Goal: Transaction & Acquisition: Purchase product/service

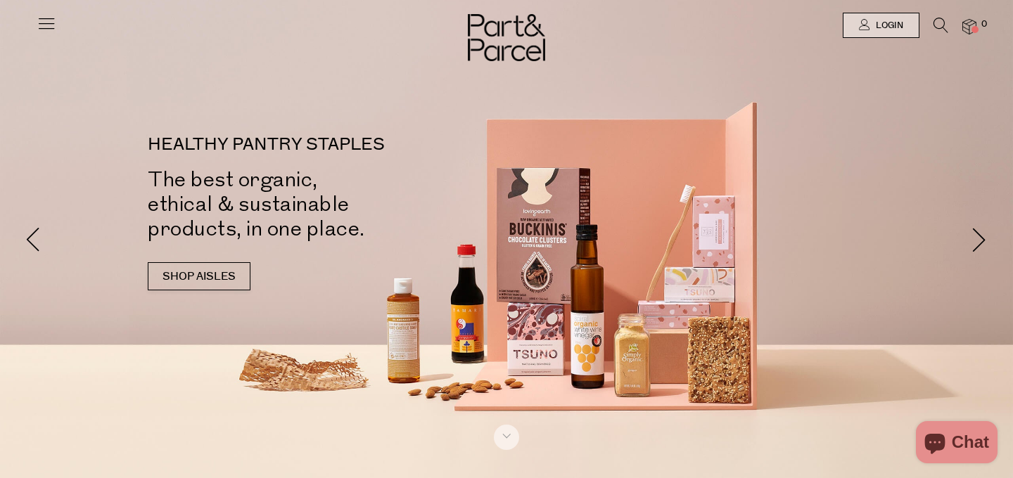
click at [978, 238] on span at bounding box center [979, 239] width 25 height 25
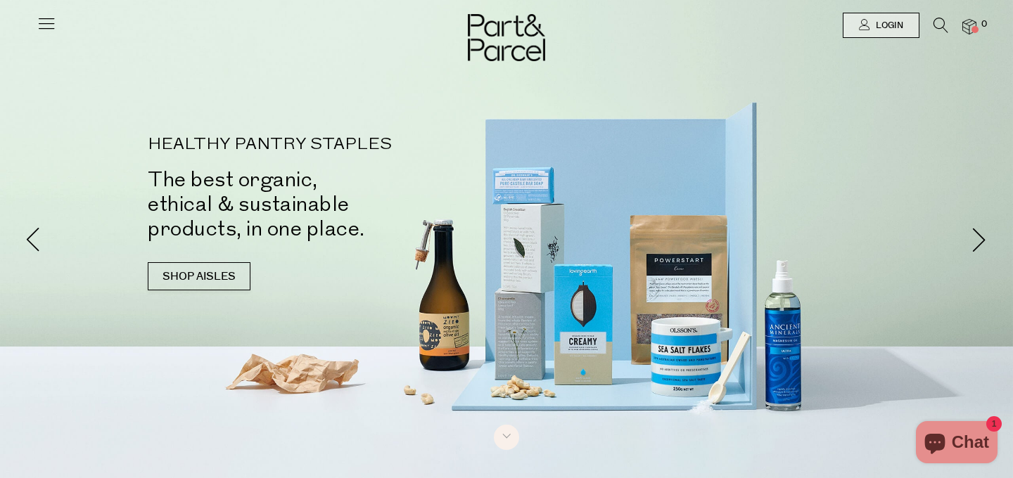
click at [978, 238] on span at bounding box center [979, 239] width 25 height 25
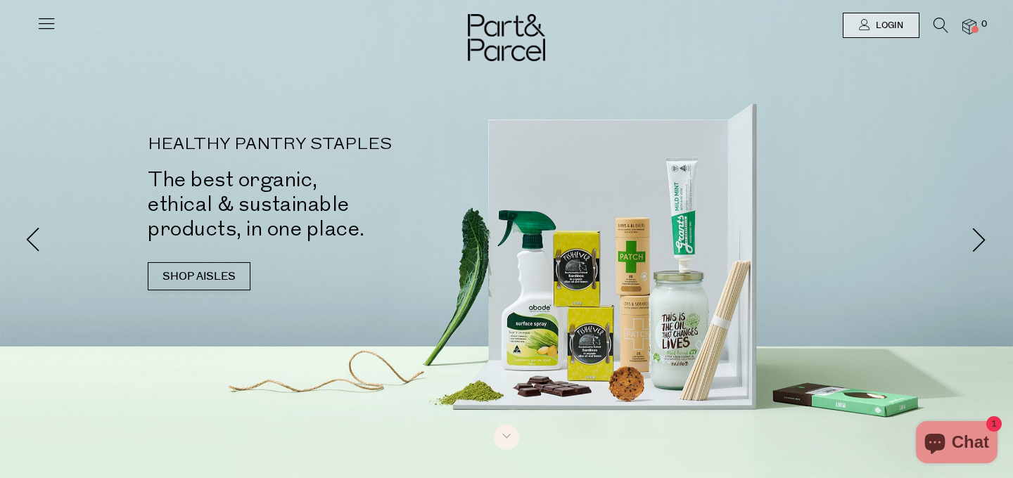
click at [978, 238] on span at bounding box center [979, 239] width 25 height 25
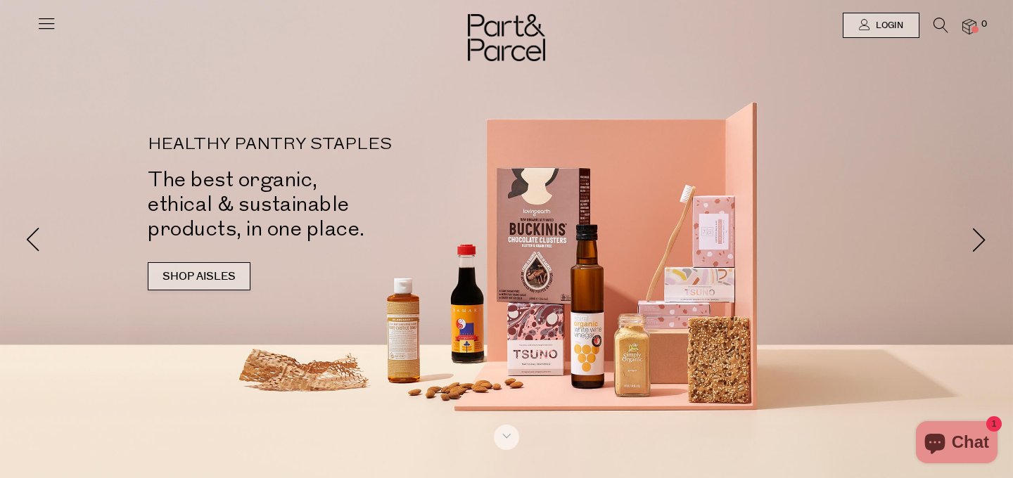
click at [213, 288] on link "SHOP AISLES" at bounding box center [199, 276] width 103 height 28
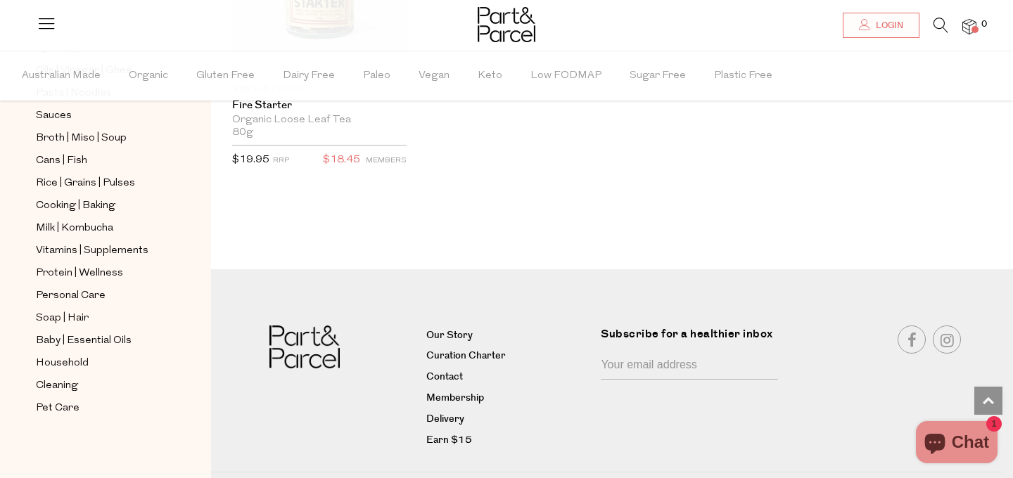
scroll to position [3307, 0]
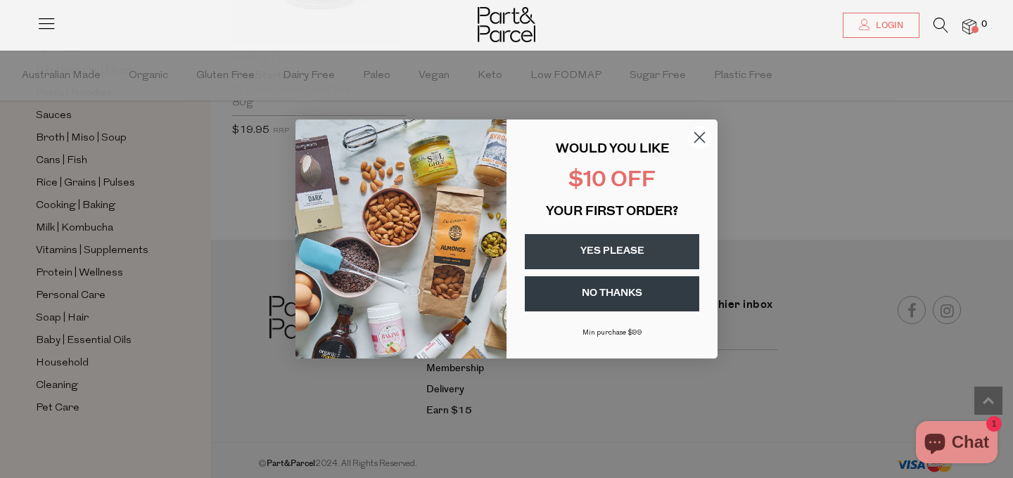
click at [696, 139] on circle "Close dialog" at bounding box center [699, 137] width 23 height 23
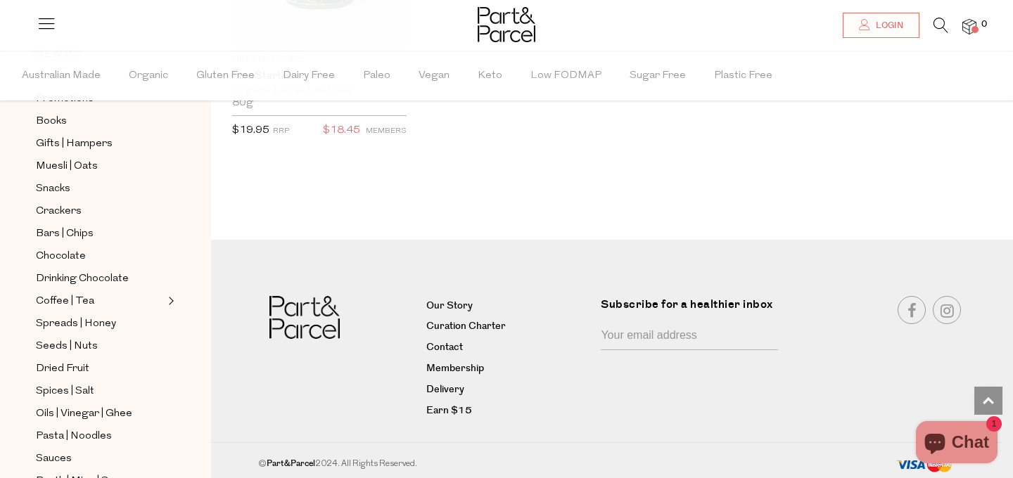
scroll to position [0, 0]
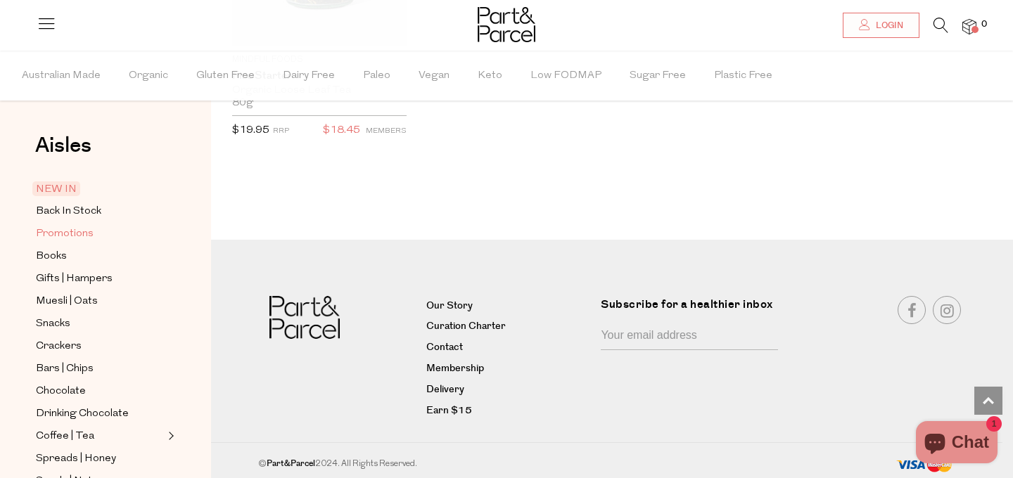
click at [89, 226] on span "Promotions" at bounding box center [65, 234] width 58 height 17
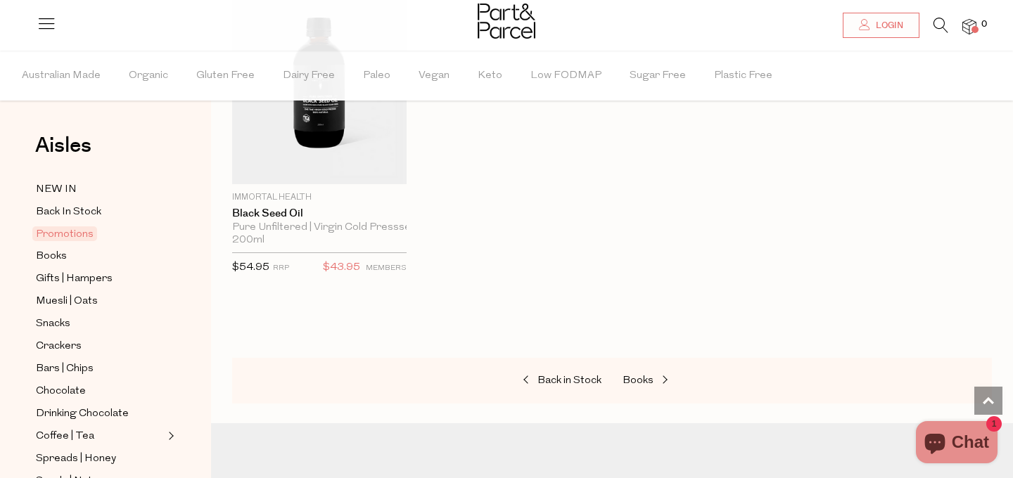
scroll to position [911, 0]
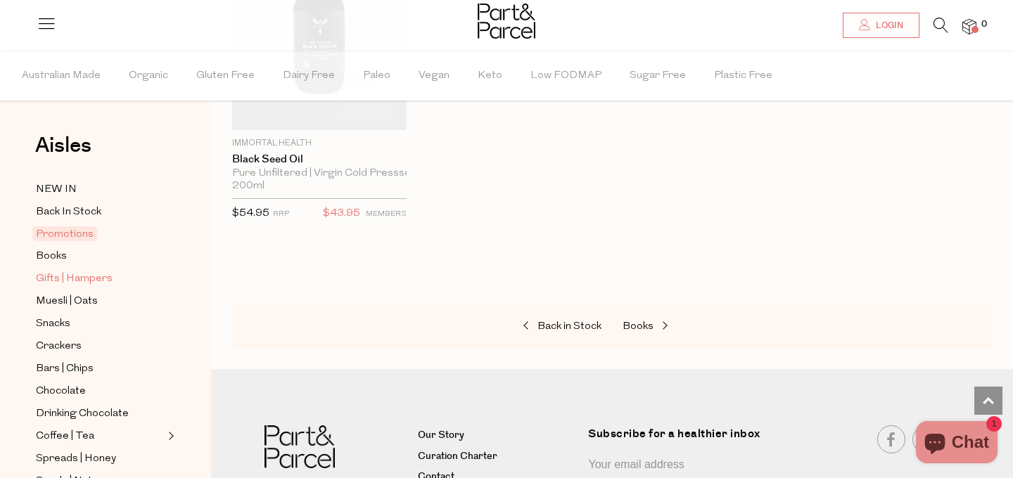
click at [75, 271] on span "Gifts | Hampers" at bounding box center [74, 279] width 77 height 17
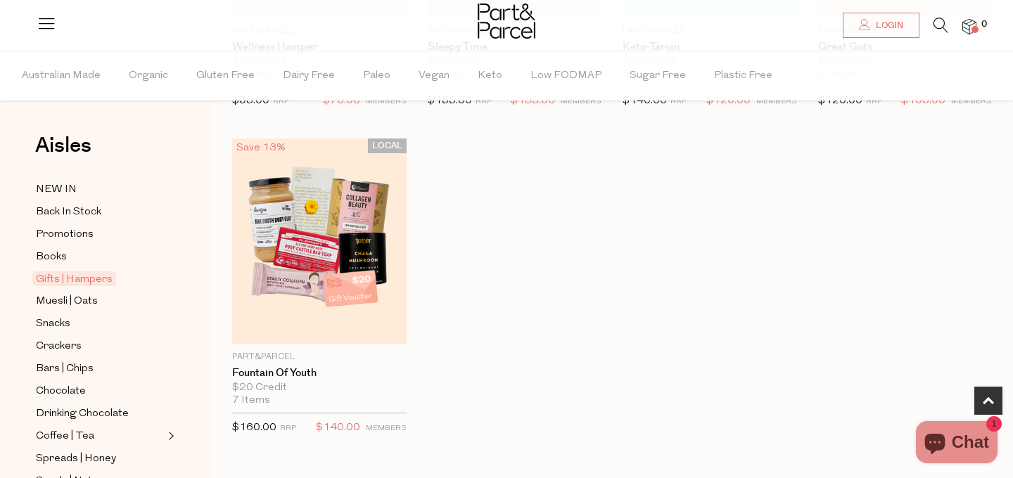
scroll to position [698, 0]
click at [66, 302] on span "Muesli | Oats" at bounding box center [67, 301] width 62 height 17
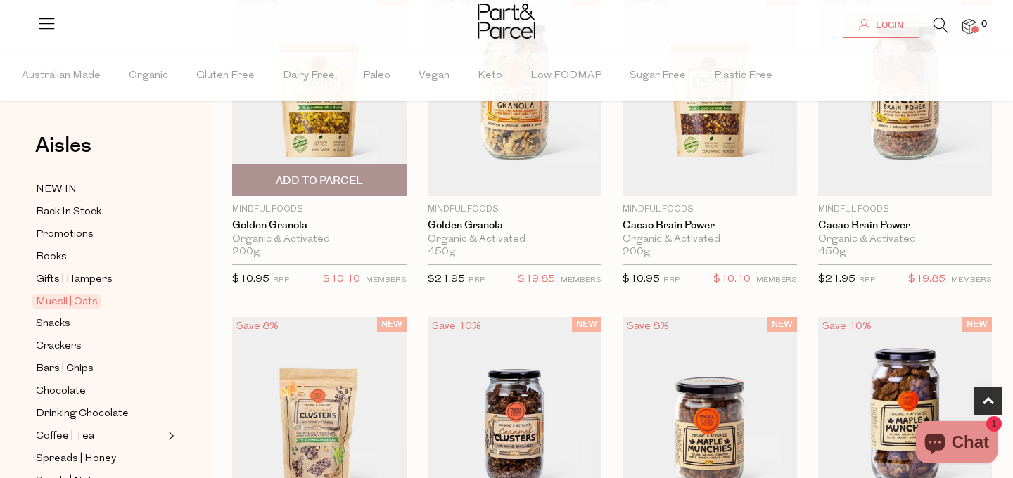
scroll to position [989, 0]
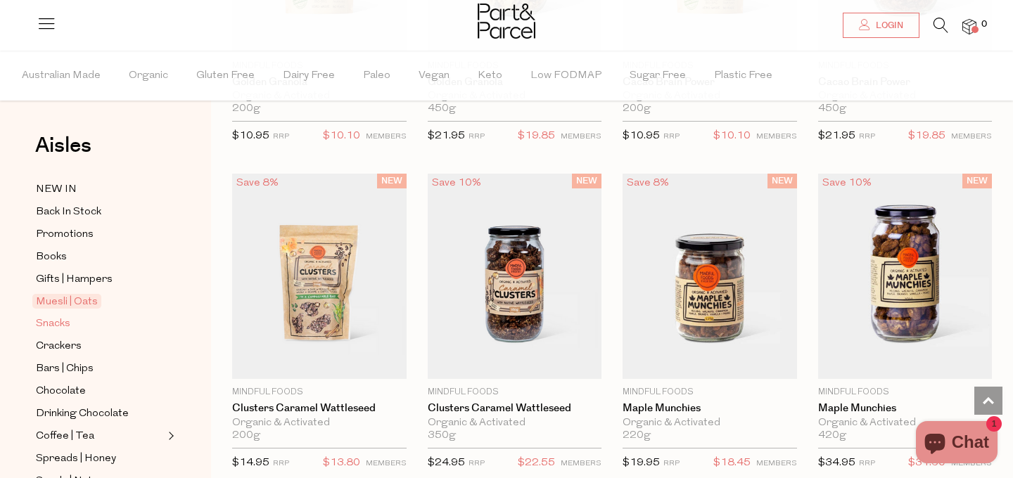
click at [93, 320] on link "Snacks" at bounding box center [100, 324] width 128 height 18
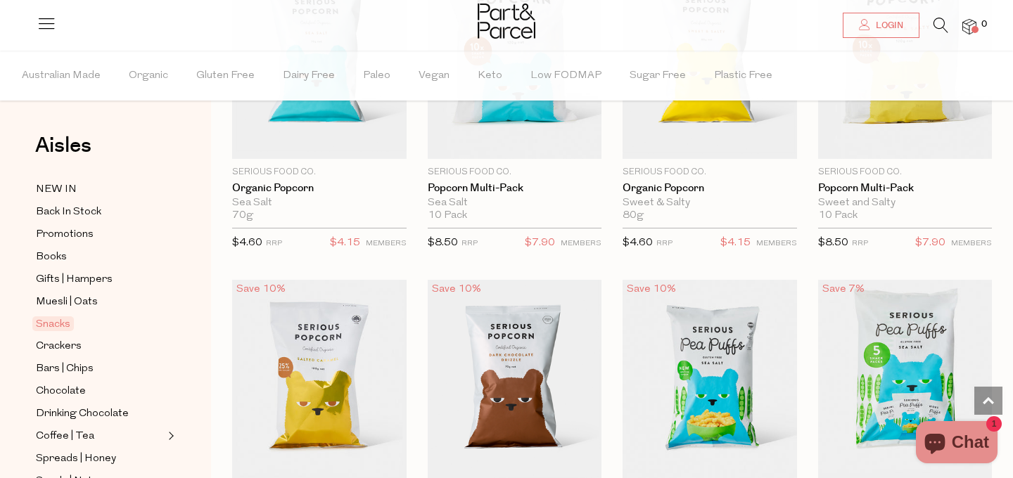
scroll to position [3584, 0]
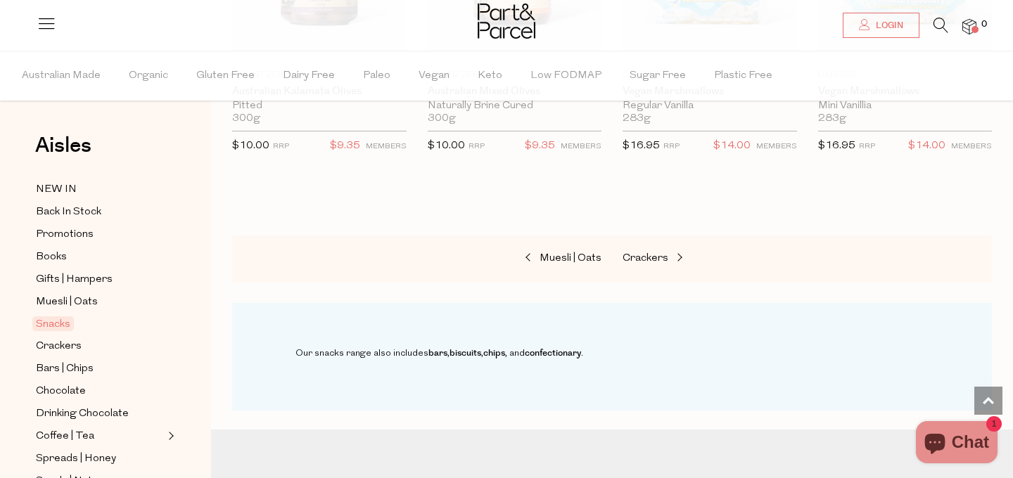
scroll to position [5546, 0]
click at [634, 255] on span "Crackers" at bounding box center [645, 260] width 46 height 11
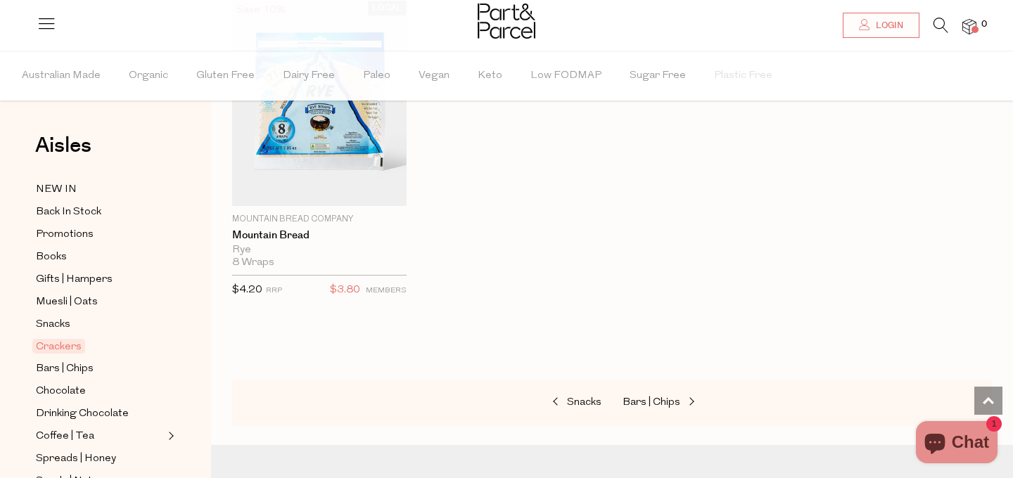
scroll to position [3120, 0]
click at [661, 397] on span "Bars | Chips" at bounding box center [651, 402] width 58 height 11
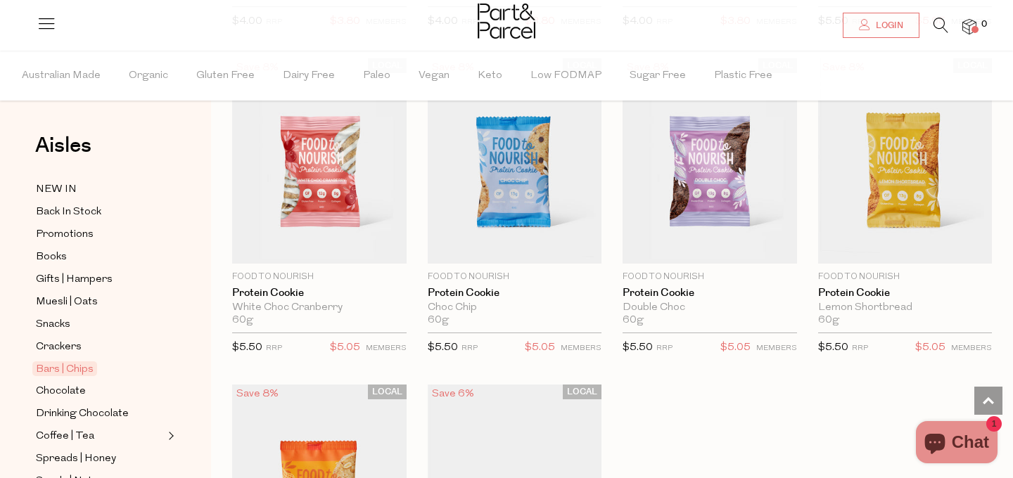
scroll to position [3744, 0]
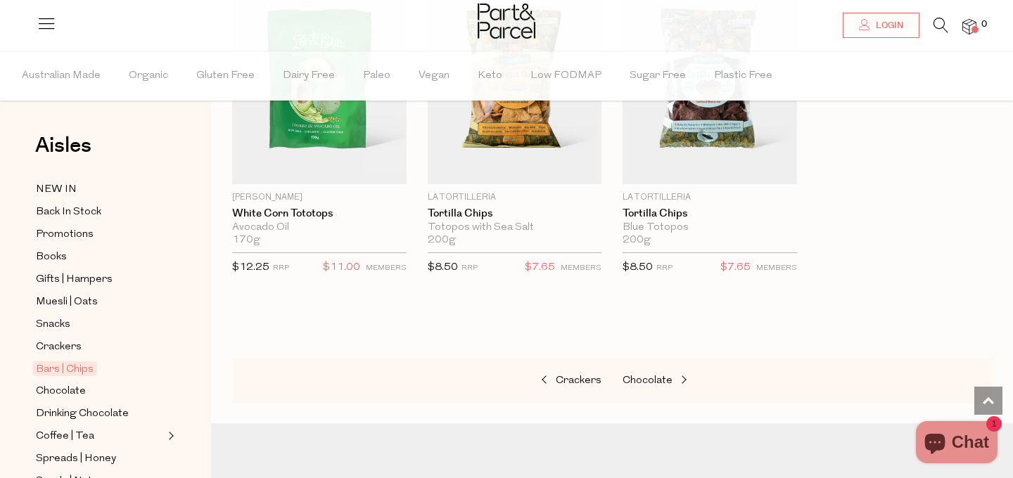
scroll to position [5895, 0]
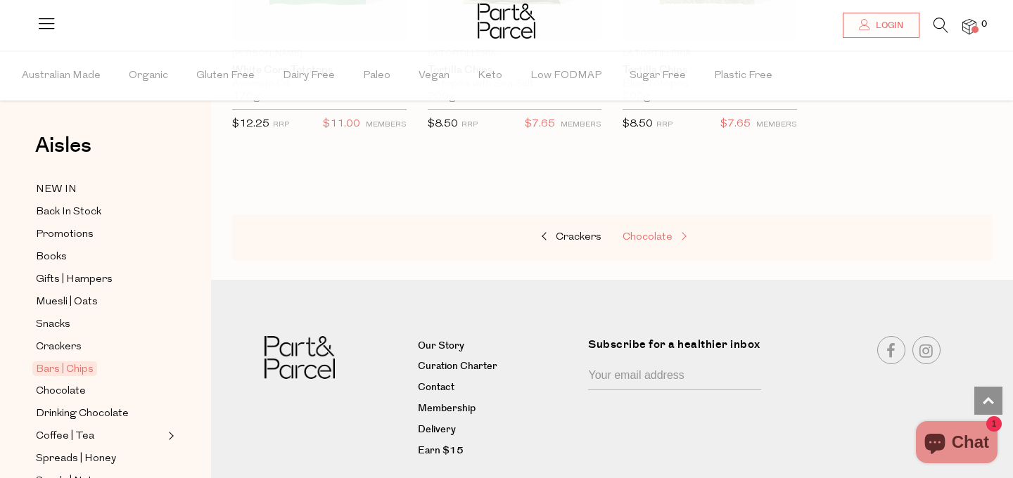
click at [645, 232] on span "Chocolate" at bounding box center [647, 237] width 50 height 11
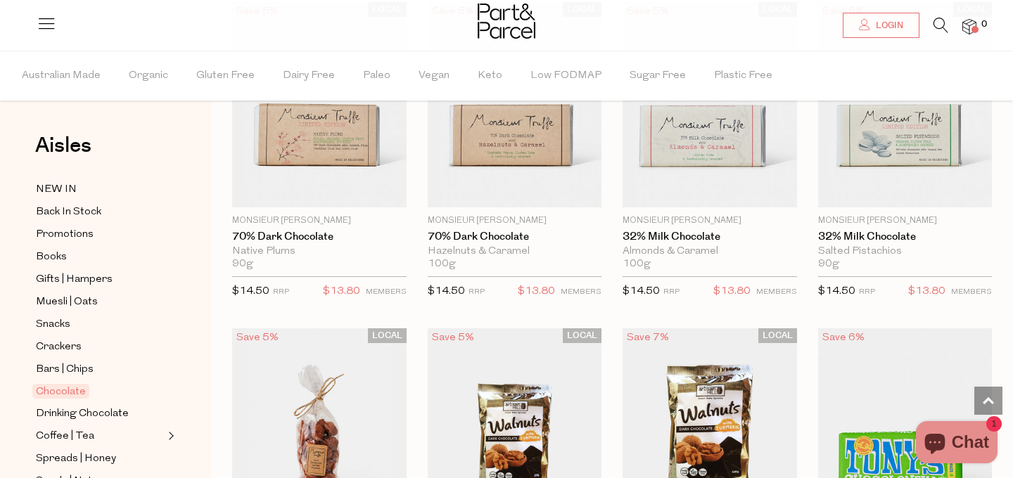
scroll to position [2903, 0]
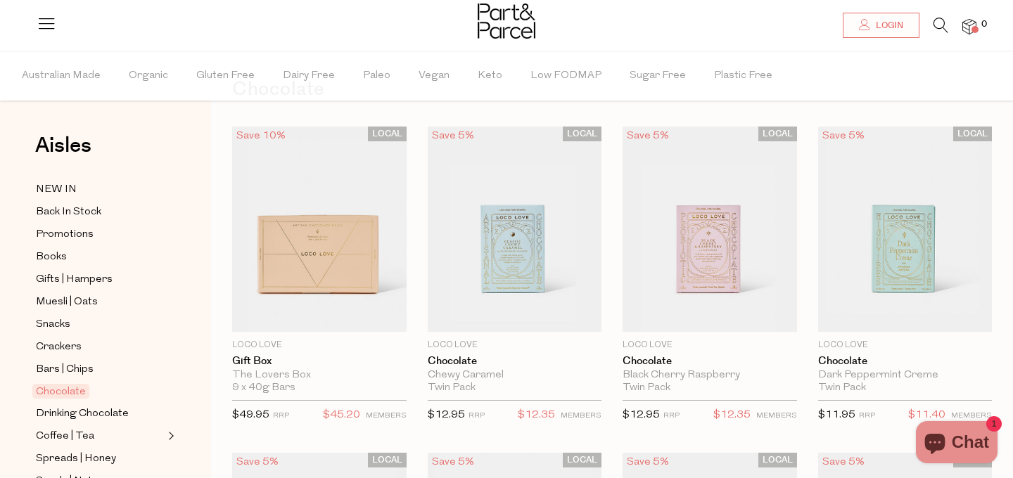
scroll to position [75, 0]
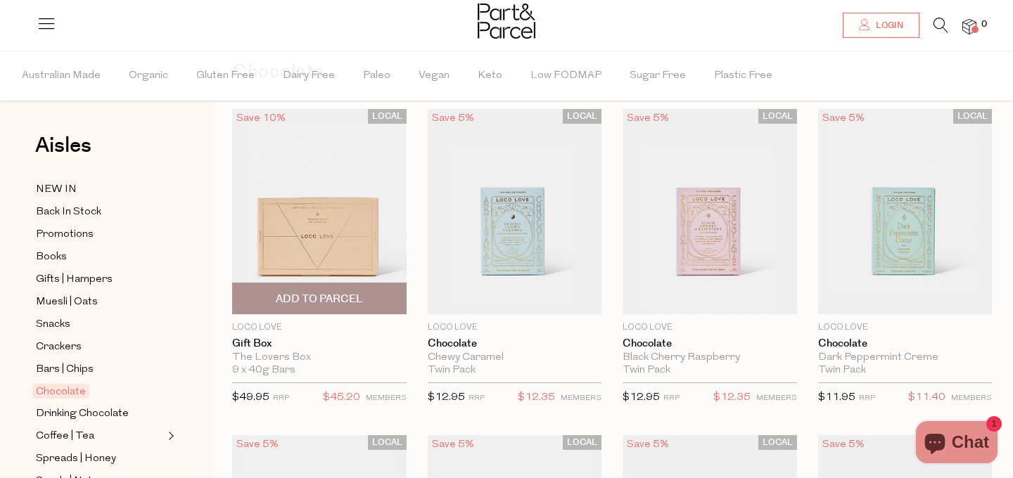
click at [320, 298] on span "Add To Parcel" at bounding box center [319, 299] width 87 height 15
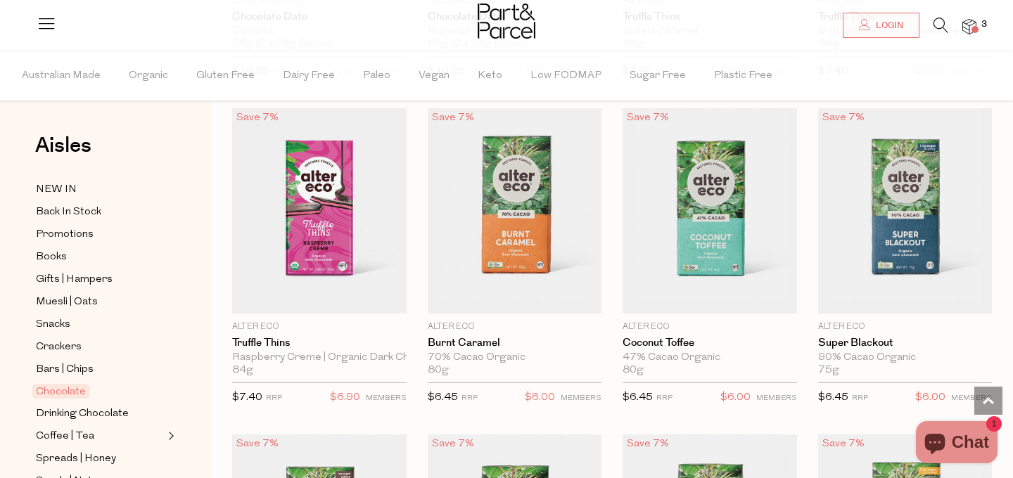
scroll to position [1394, 0]
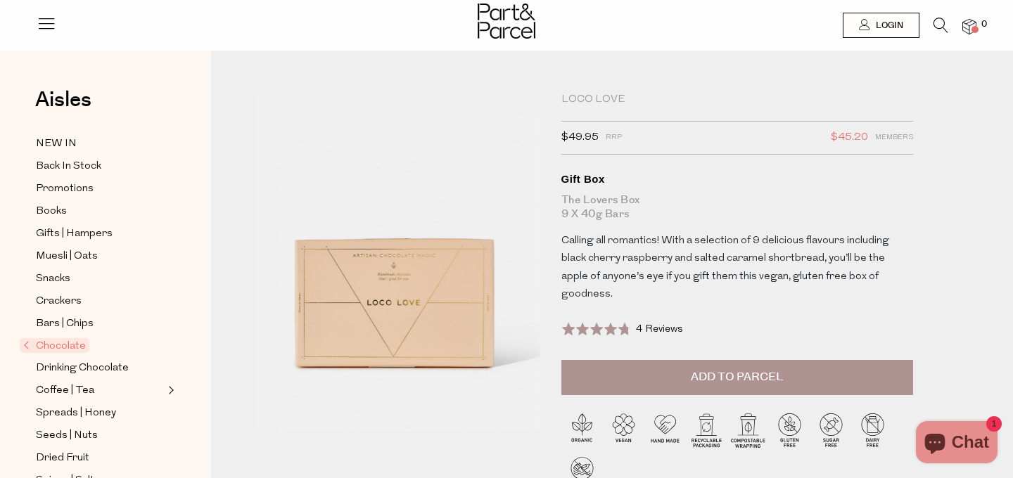
scroll to position [4, 0]
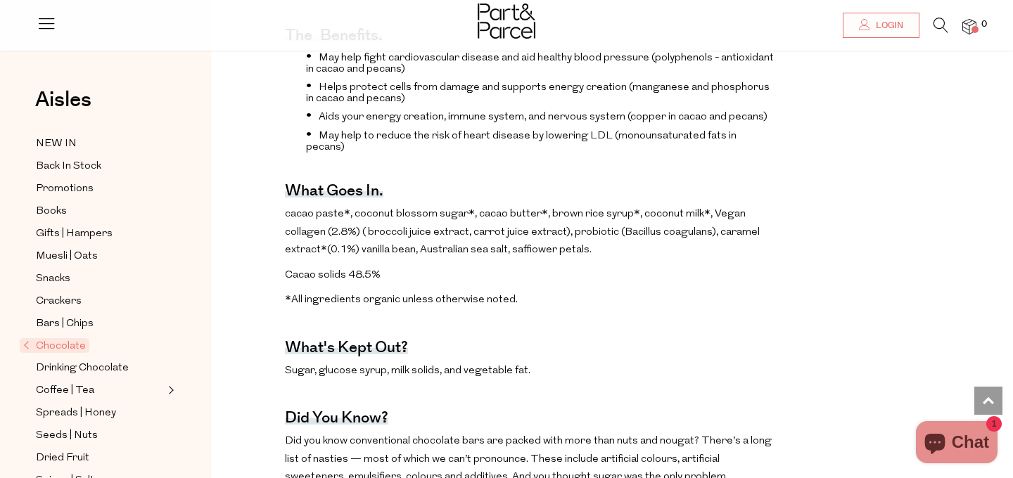
scroll to position [980, 0]
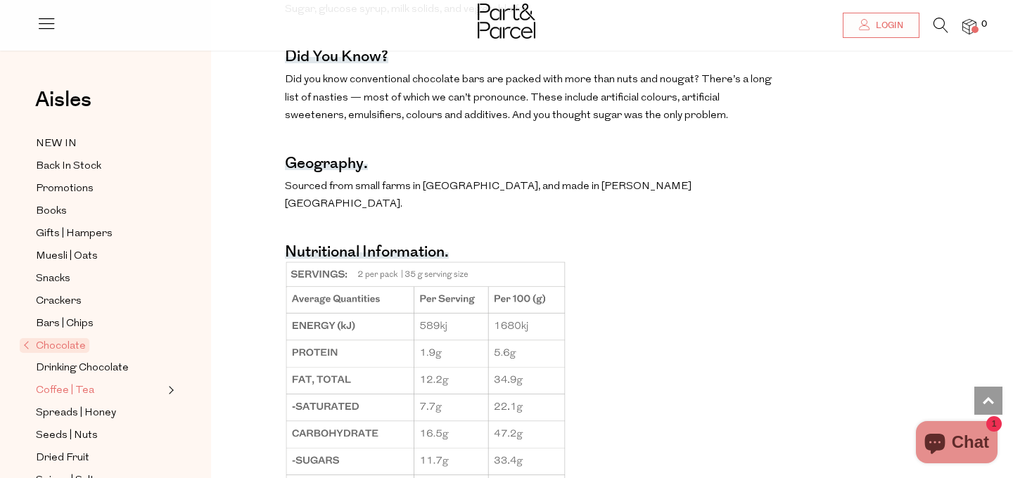
click at [61, 383] on span "Coffee | Tea" at bounding box center [65, 391] width 58 height 17
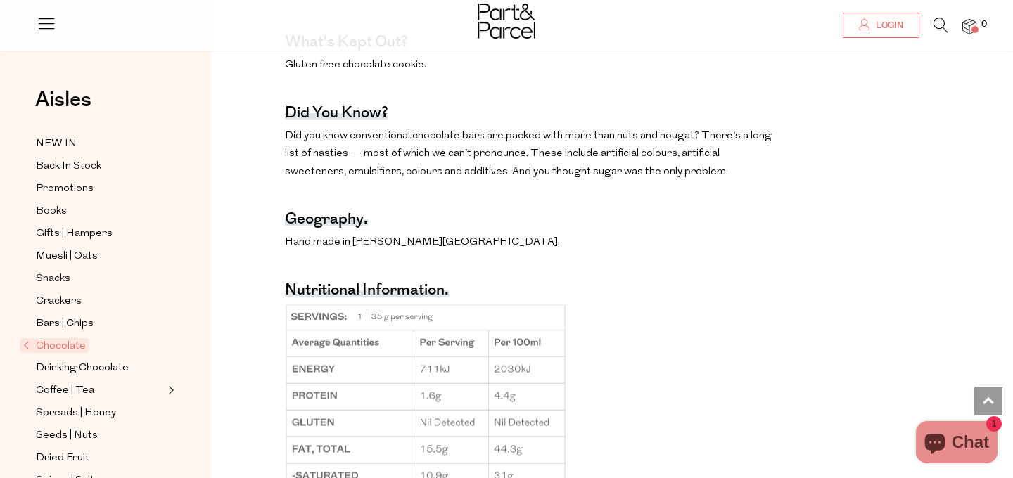
scroll to position [991, 0]
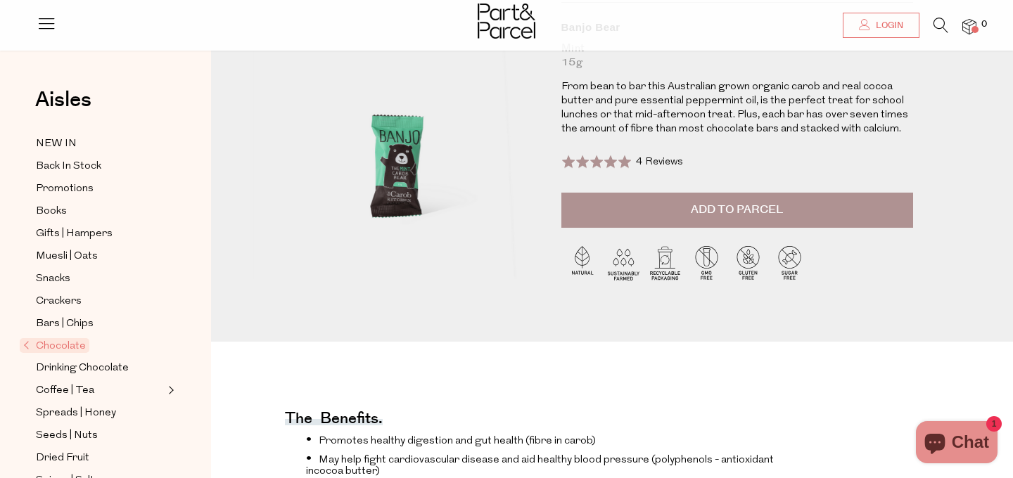
scroll to position [70, 0]
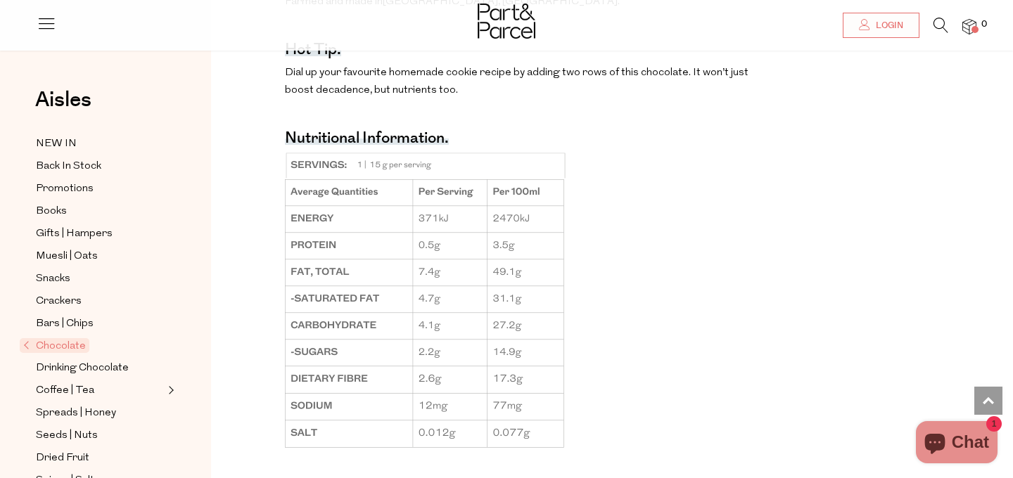
scroll to position [1081, 0]
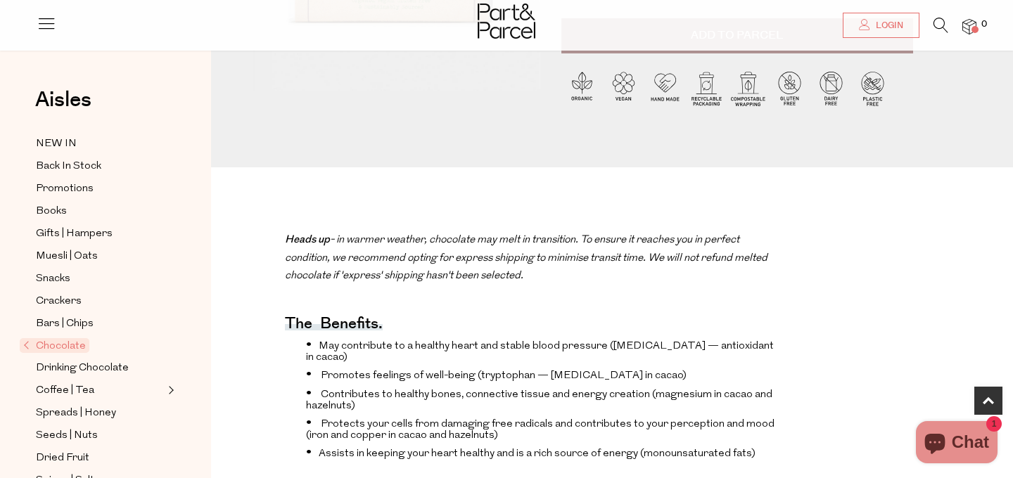
scroll to position [338, 0]
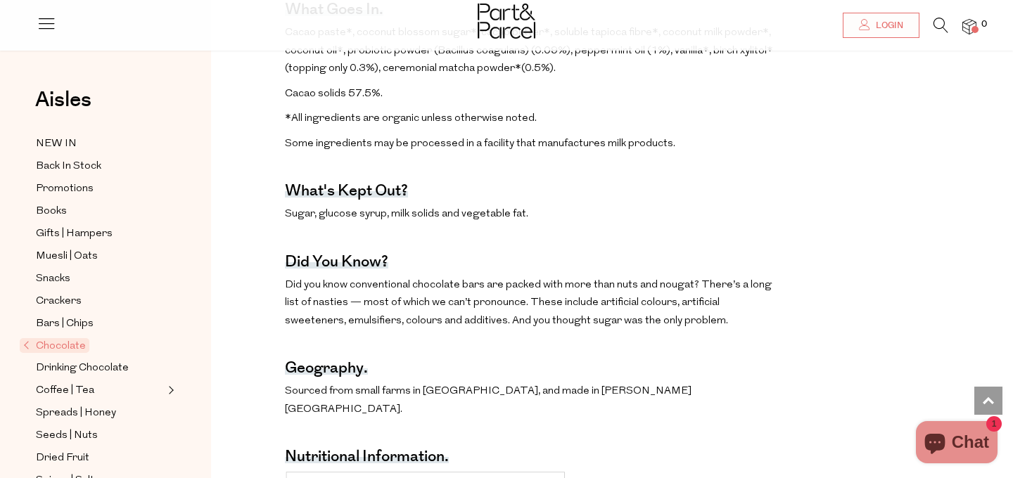
scroll to position [906, 0]
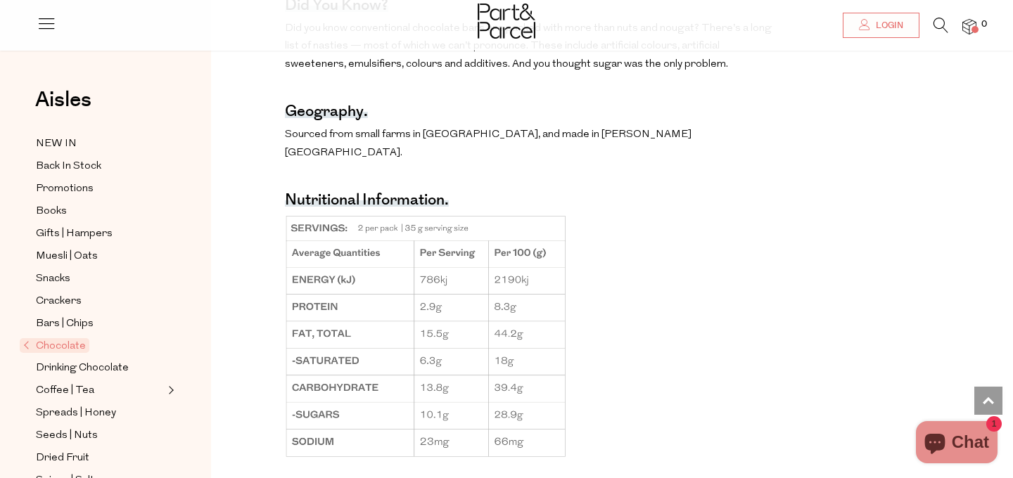
scroll to position [1039, 0]
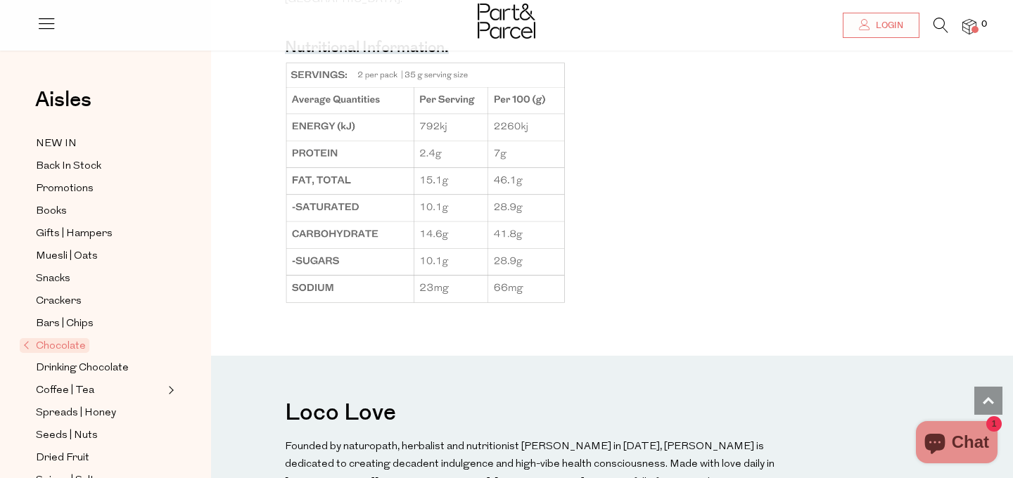
scroll to position [1174, 0]
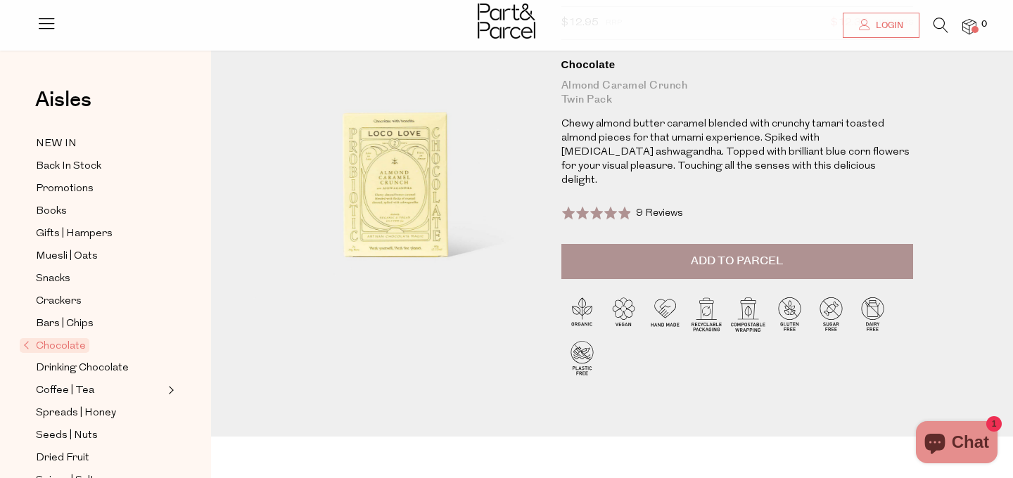
scroll to position [116, 0]
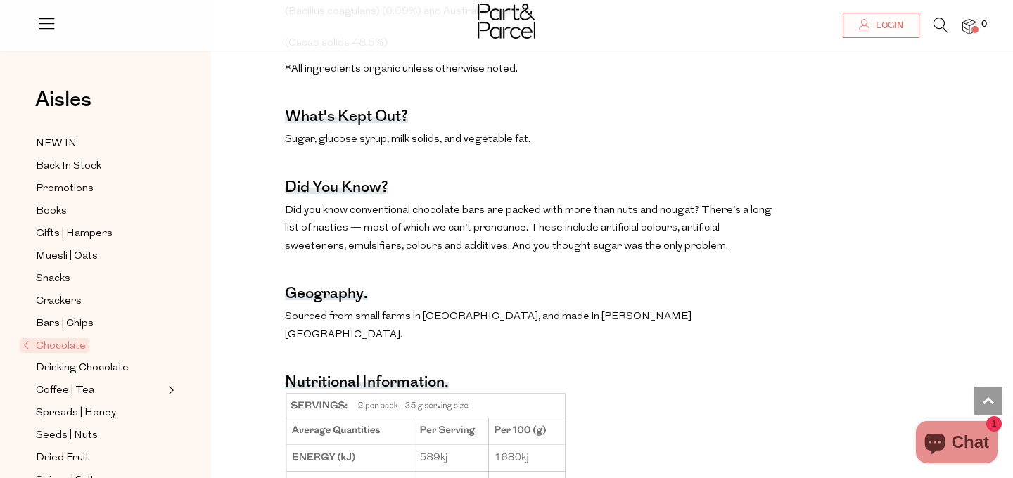
scroll to position [904, 0]
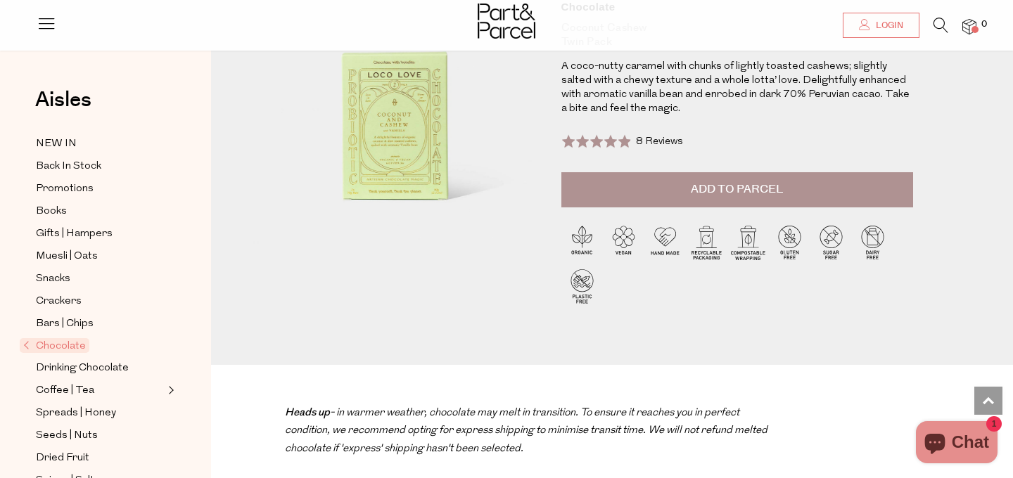
scroll to position [142, 0]
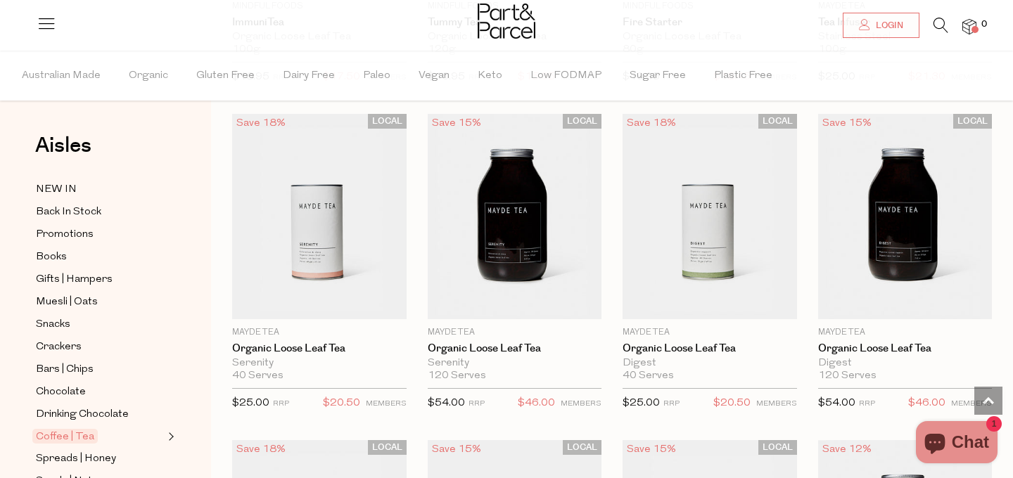
scroll to position [3090, 0]
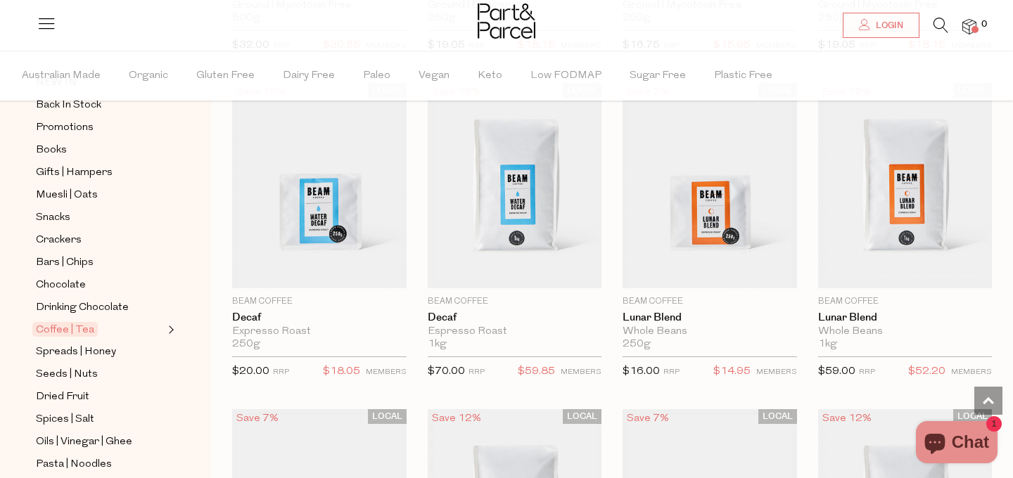
scroll to position [6626, 0]
click at [103, 355] on span "Spreads | Honey" at bounding box center [76, 352] width 80 height 17
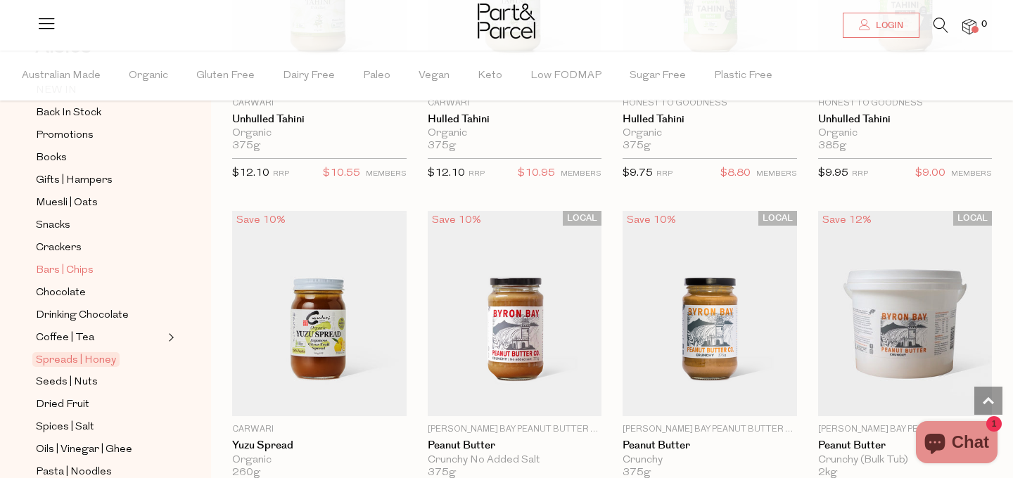
scroll to position [103, 0]
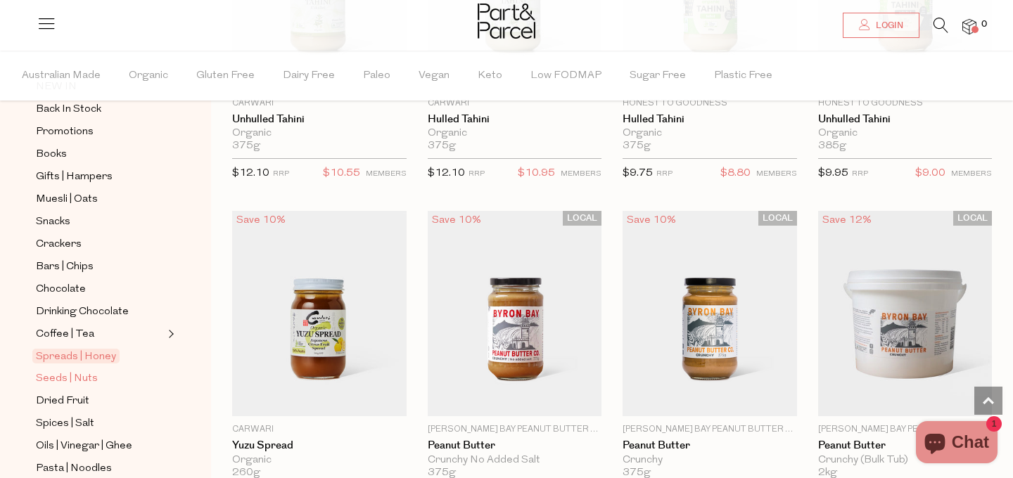
click at [58, 378] on span "Seeds | Nuts" at bounding box center [67, 379] width 62 height 17
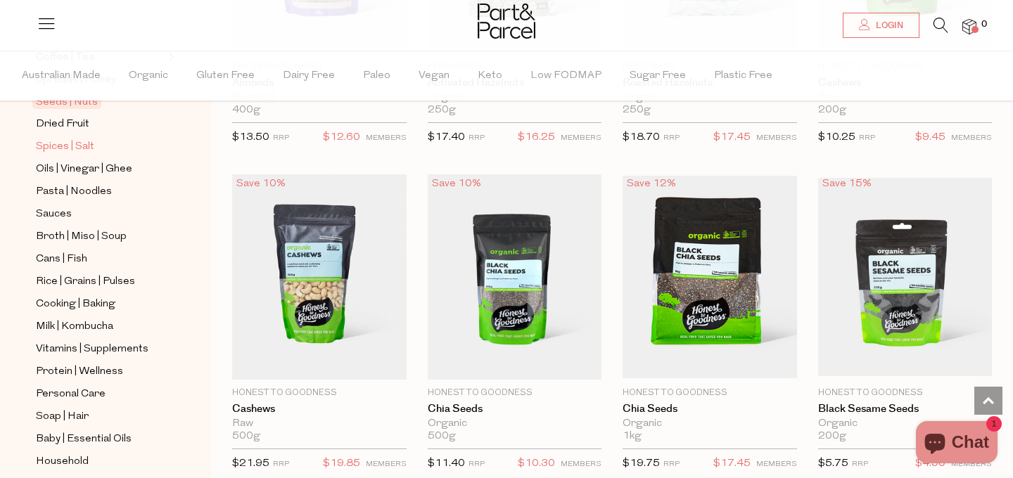
scroll to position [381, 0]
click at [59, 143] on span "Spices | Salt" at bounding box center [65, 145] width 58 height 17
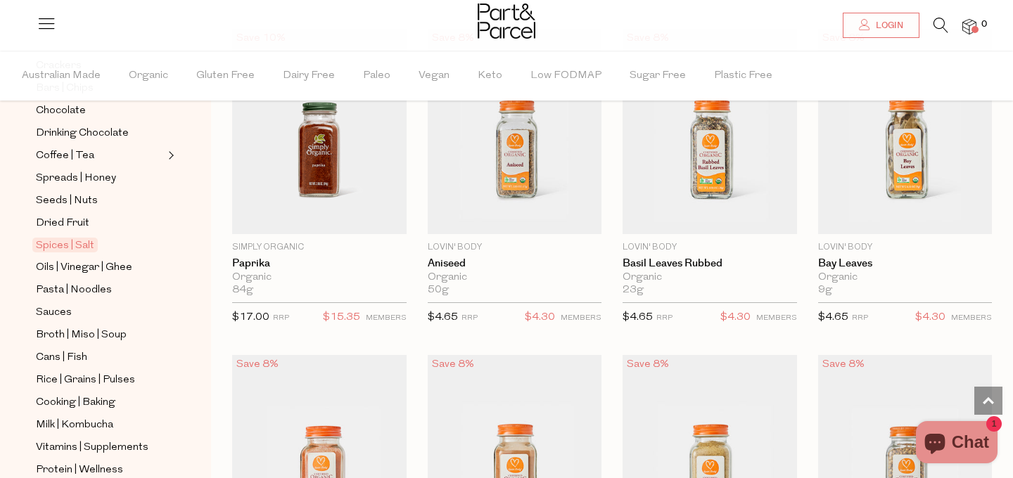
scroll to position [283, 0]
click at [70, 260] on span "Oils | Vinegar | Ghee" at bounding box center [84, 265] width 96 height 17
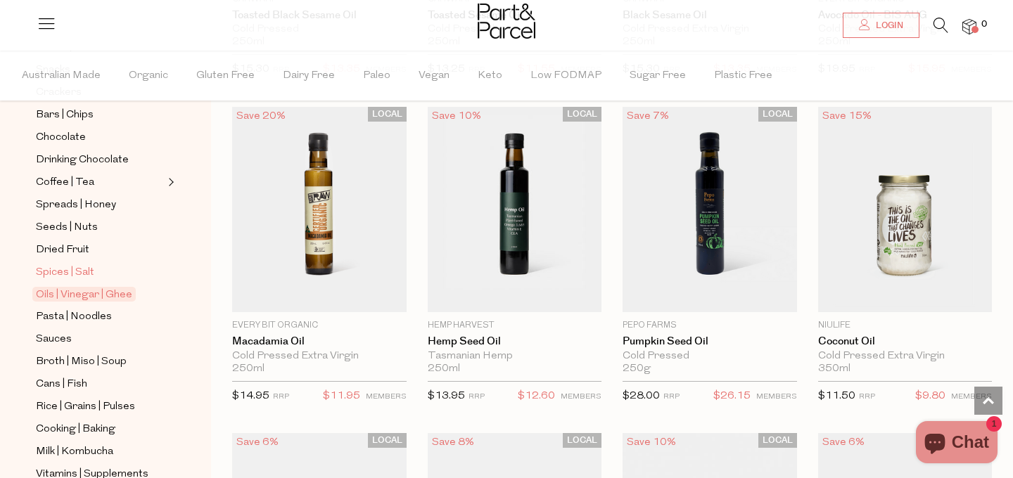
scroll to position [260, 0]
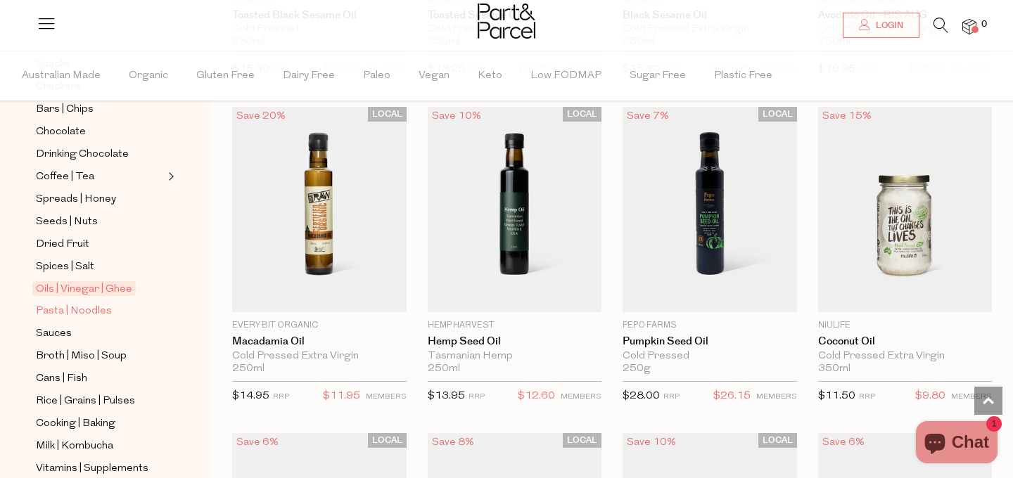
click at [89, 309] on span "Pasta | Noodles" at bounding box center [74, 311] width 76 height 17
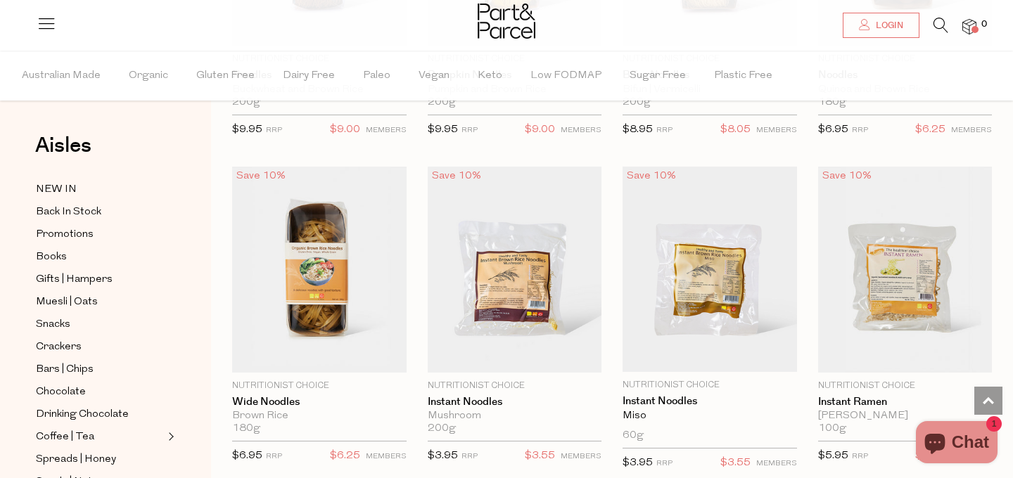
scroll to position [3604, 0]
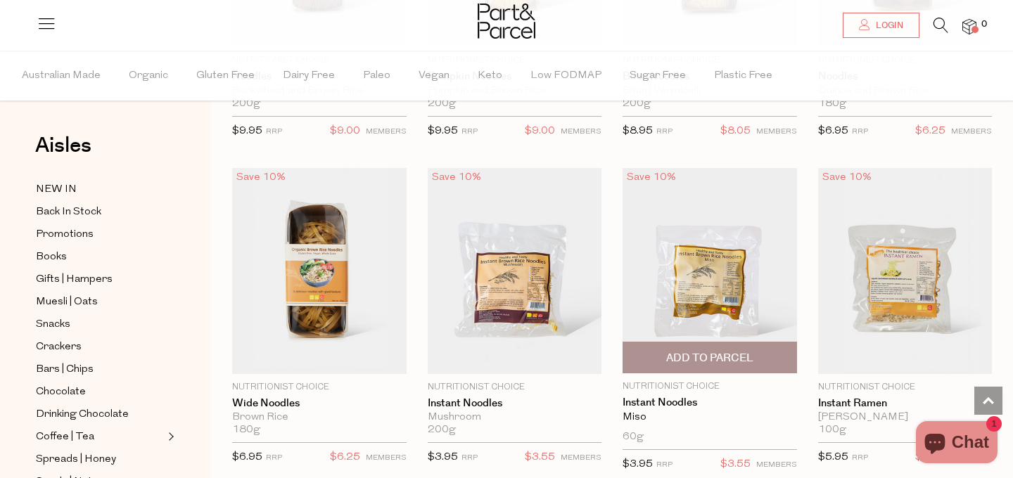
click at [693, 293] on img at bounding box center [709, 270] width 174 height 205
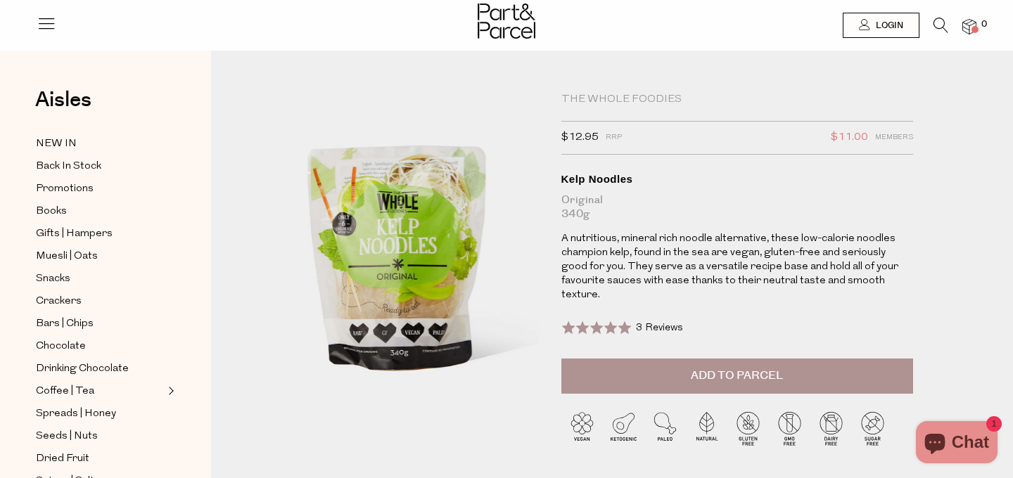
click at [637, 361] on button "Add to Parcel" at bounding box center [737, 376] width 352 height 35
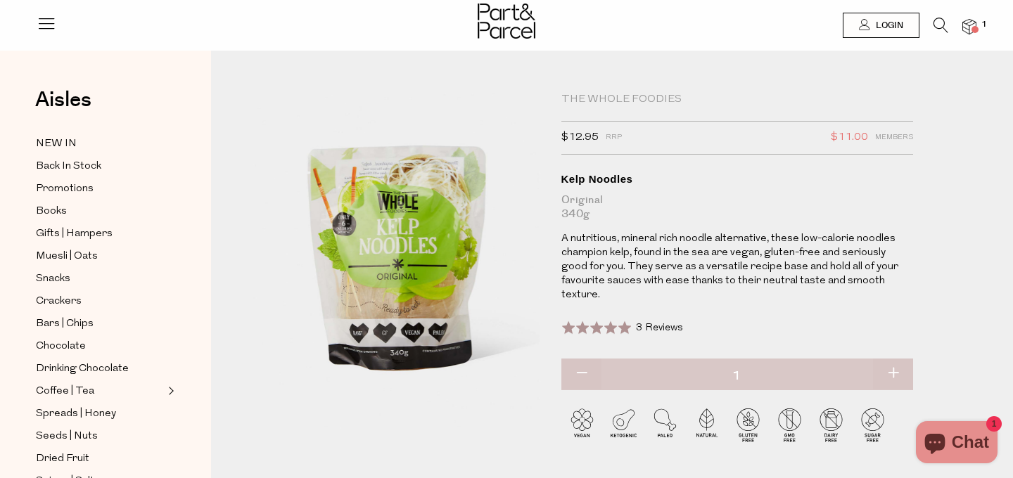
click at [500, 30] on img at bounding box center [506, 21] width 58 height 35
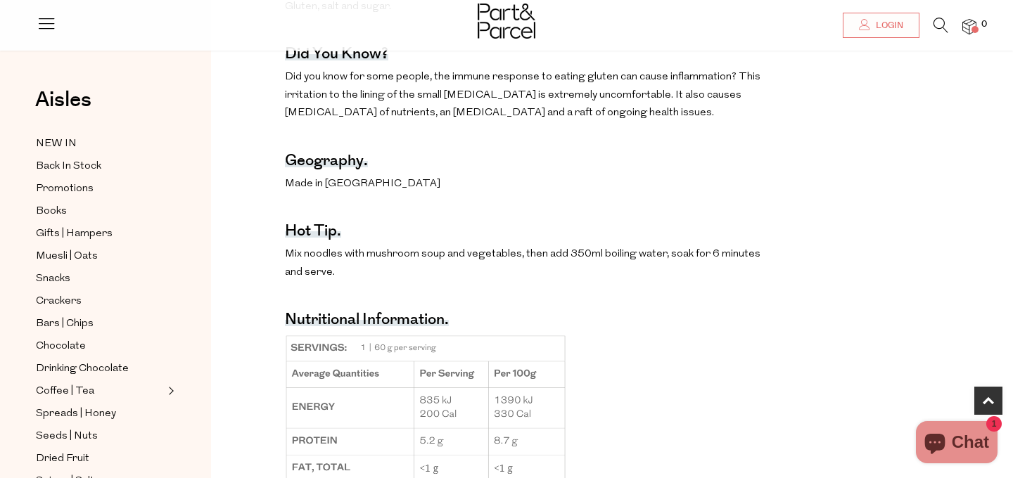
scroll to position [836, 0]
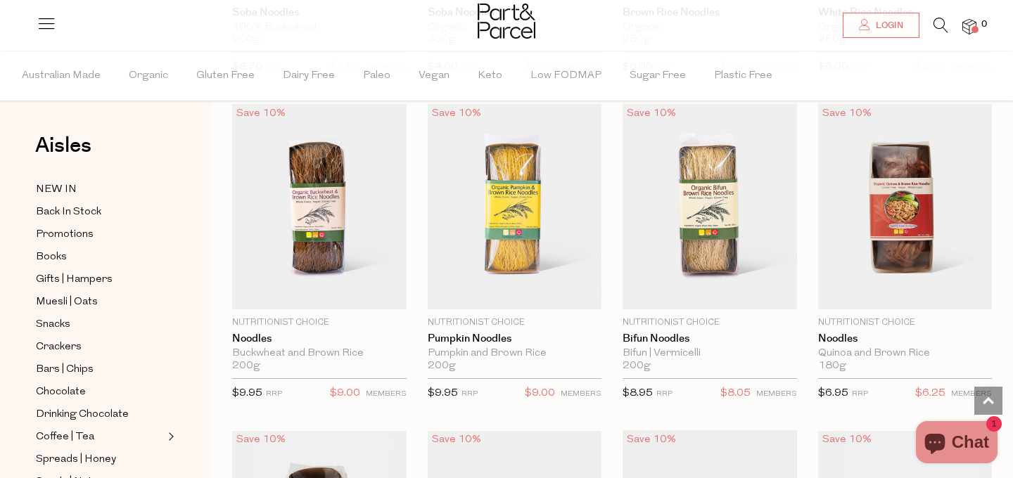
scroll to position [3341, 0]
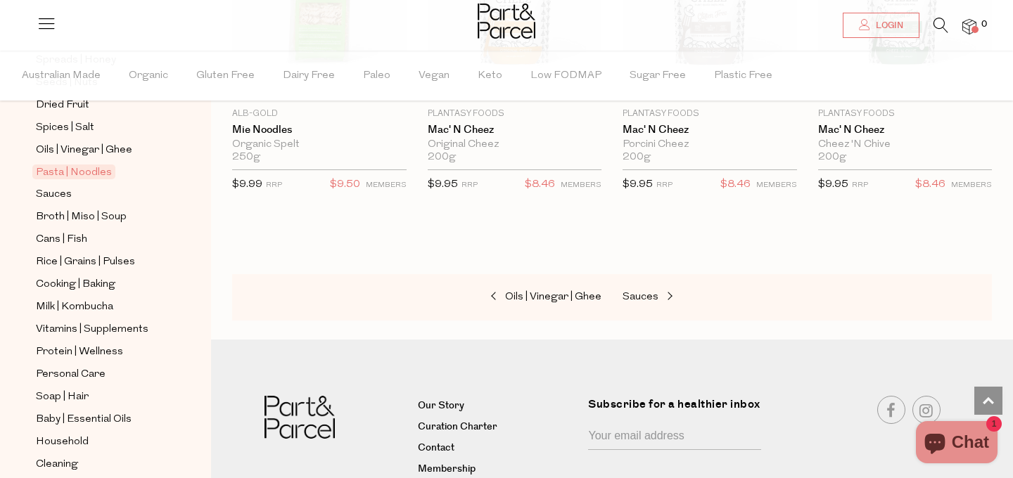
scroll to position [403, 0]
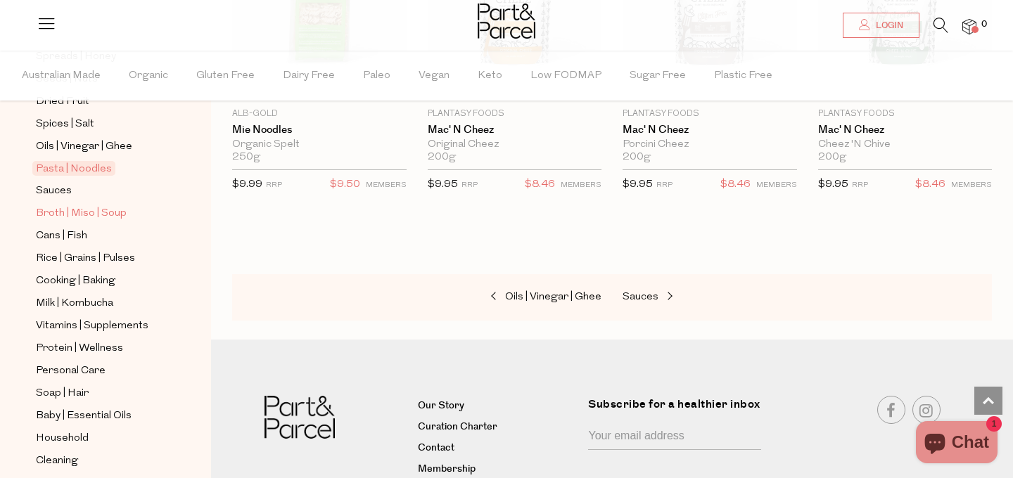
click at [102, 209] on span "Broth | Miso | Soup" at bounding box center [81, 213] width 91 height 17
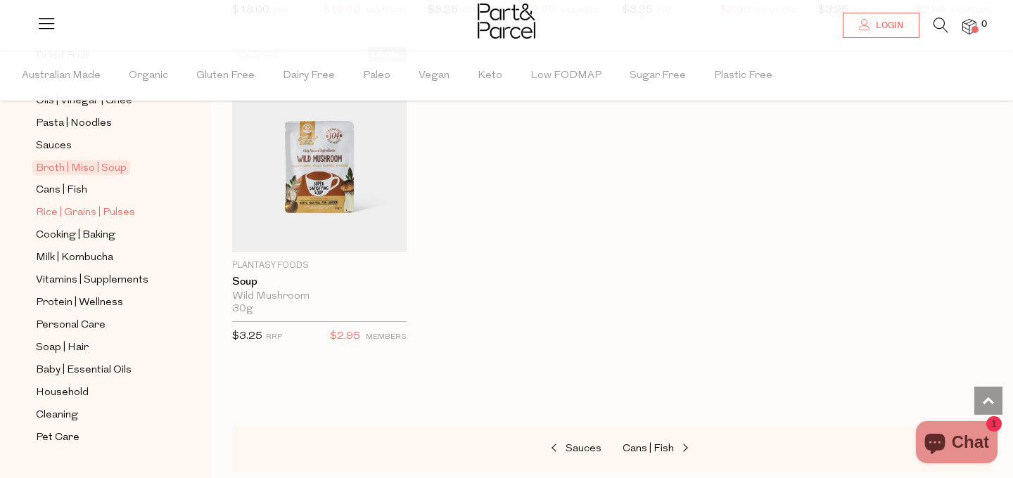
scroll to position [449, 0]
click at [115, 295] on span "Protein | Wellness" at bounding box center [79, 302] width 87 height 17
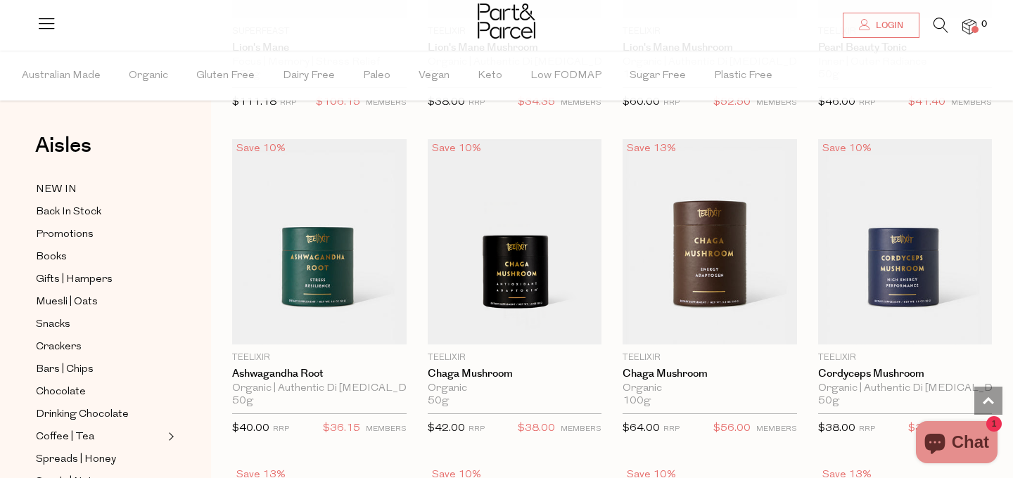
scroll to position [3429, 0]
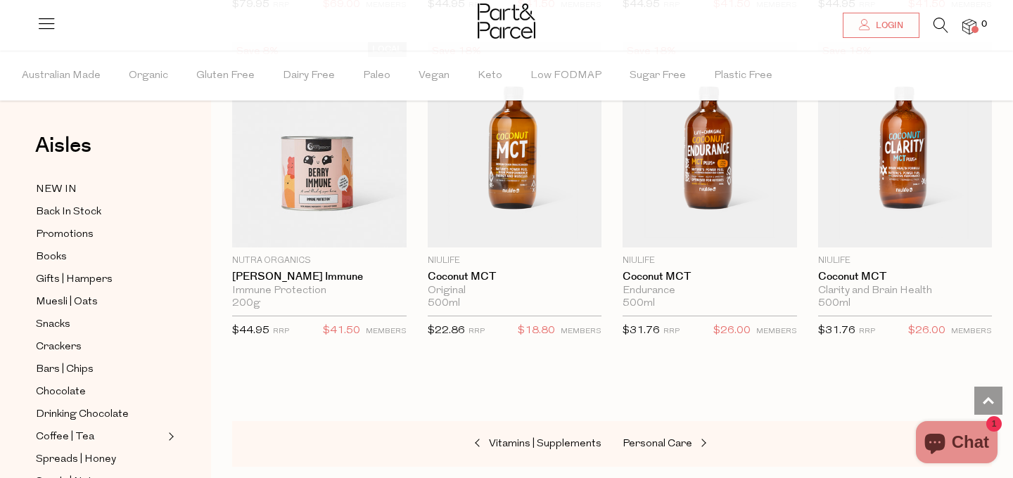
scroll to position [6257, 0]
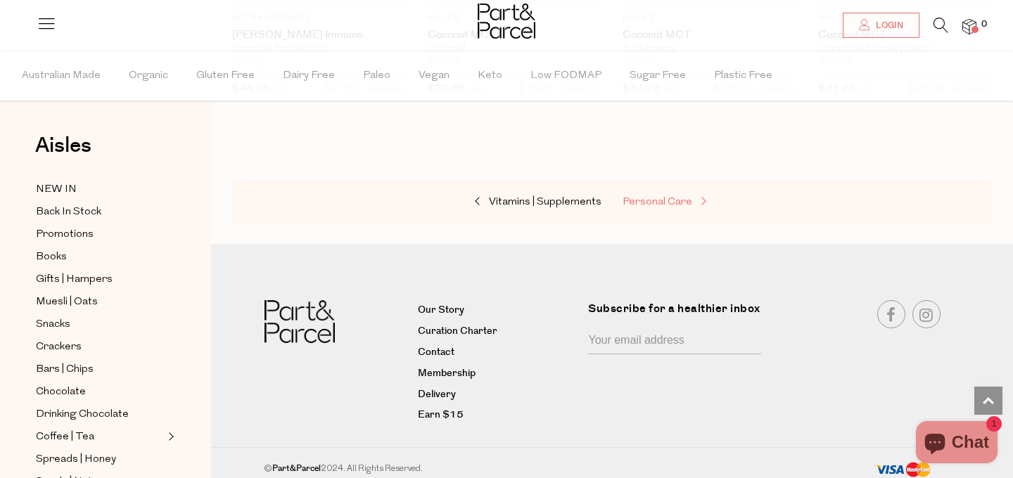
click at [667, 197] on span "Personal Care" at bounding box center [657, 202] width 70 height 11
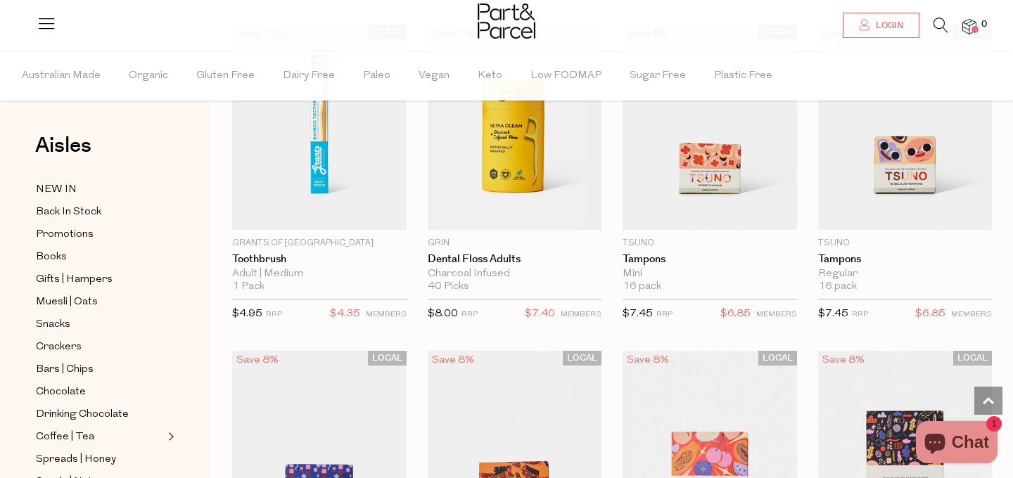
scroll to position [2782, 0]
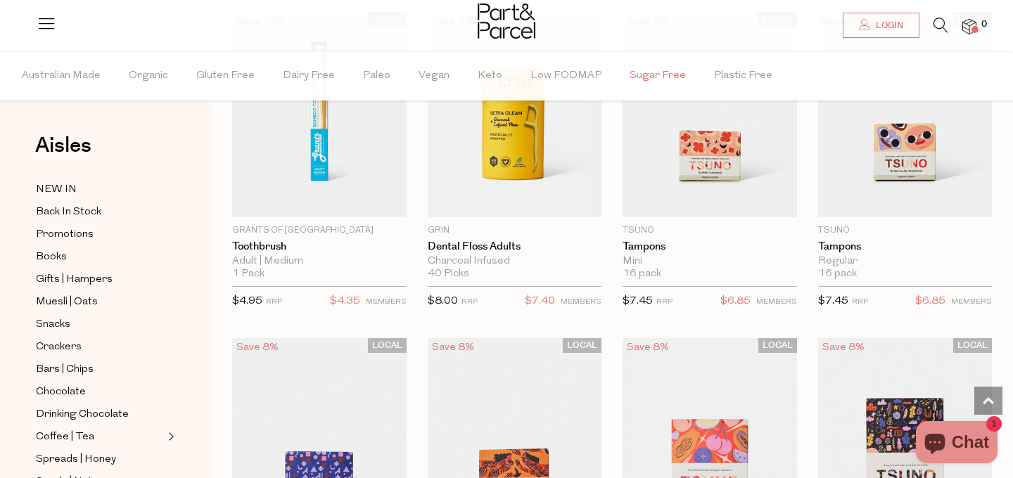
click at [652, 70] on span "Sugar Free" at bounding box center [657, 75] width 56 height 49
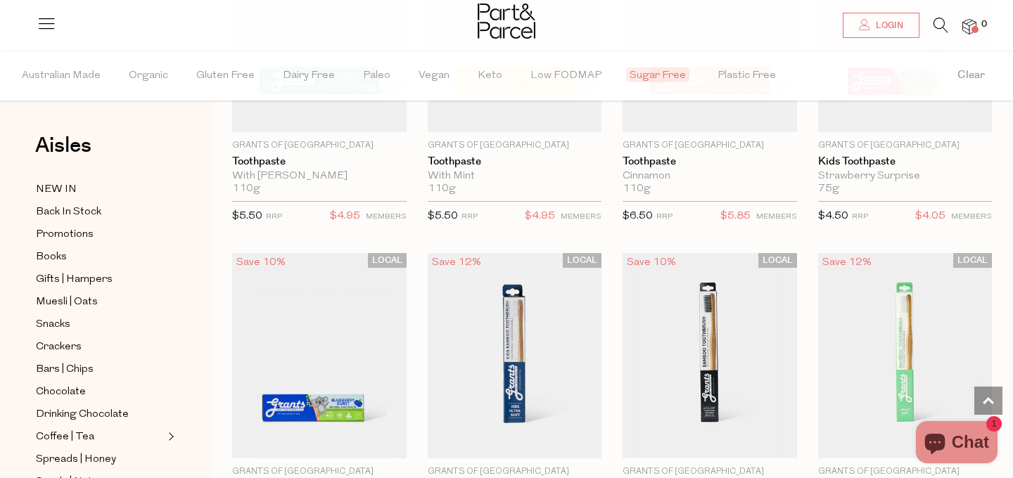
scroll to position [2223, 0]
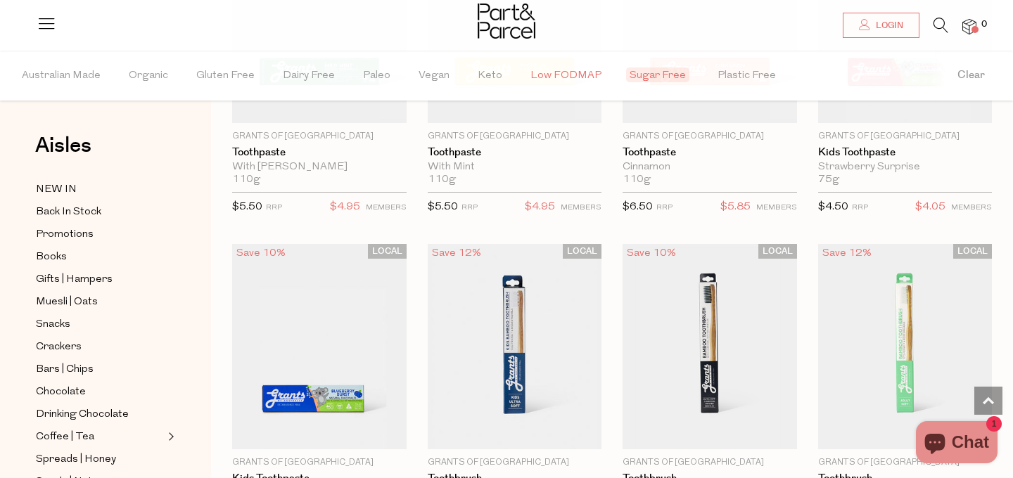
click at [564, 65] on span "Low FODMAP" at bounding box center [565, 75] width 71 height 49
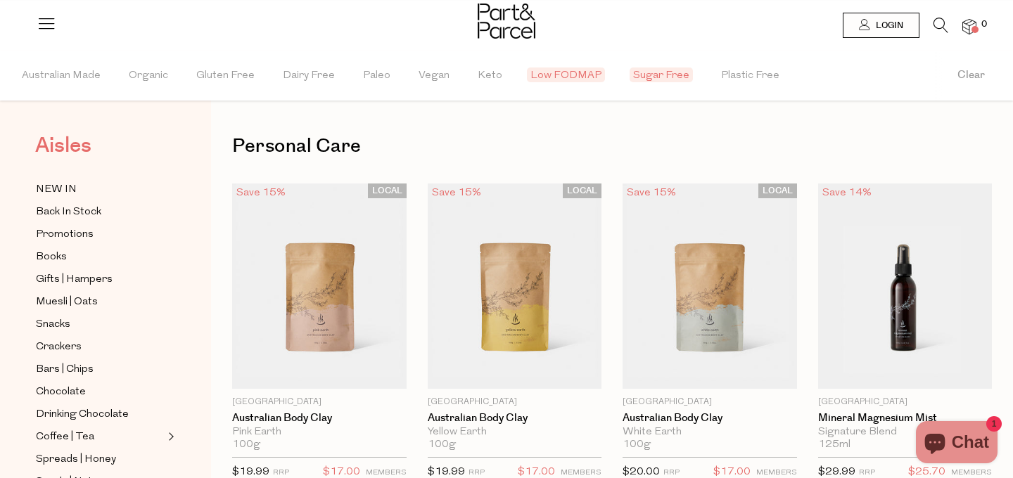
click at [71, 150] on span "Aisles" at bounding box center [63, 145] width 56 height 31
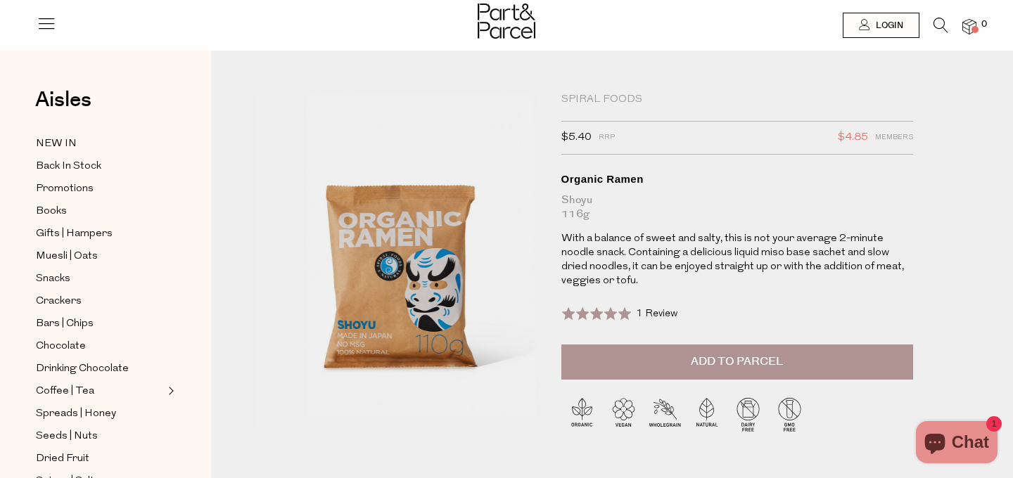
click at [634, 364] on button "Add to Parcel" at bounding box center [737, 362] width 352 height 35
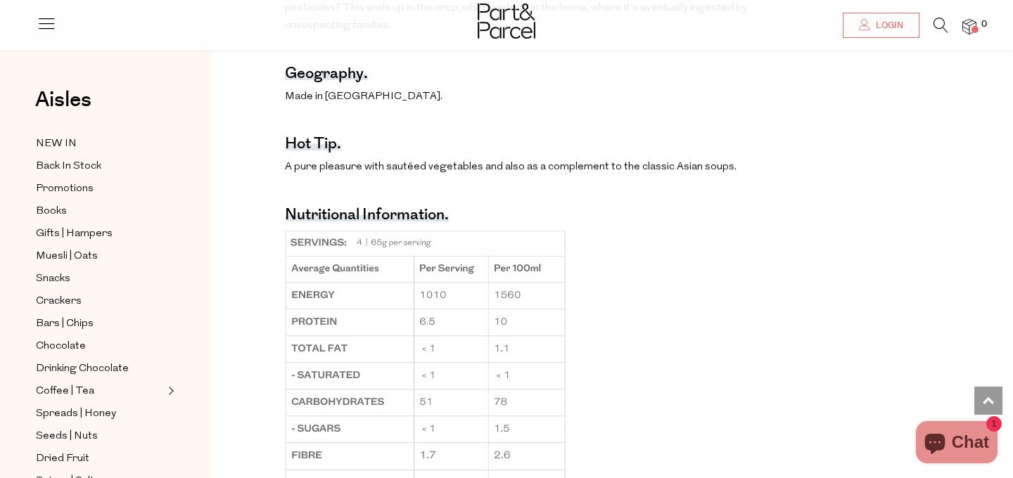
scroll to position [982, 0]
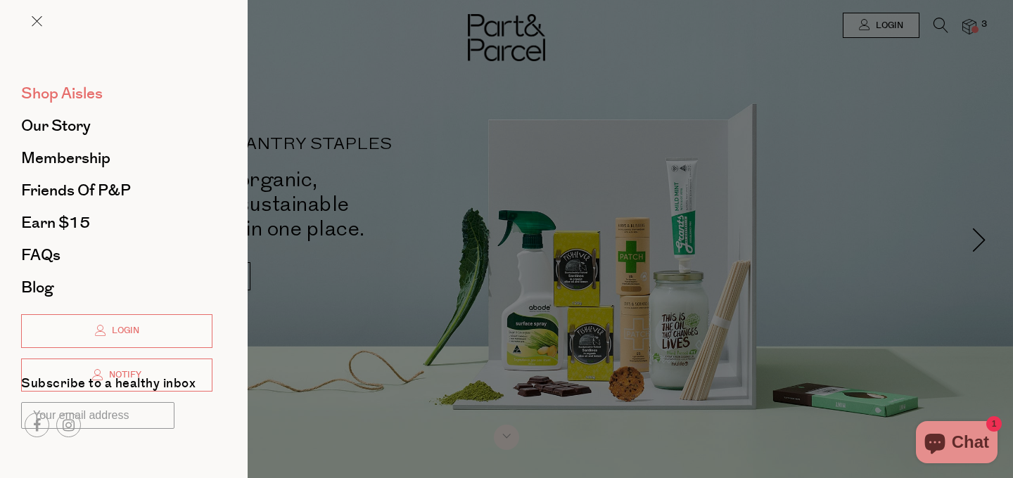
click at [73, 103] on span "Shop Aisles" at bounding box center [62, 93] width 82 height 23
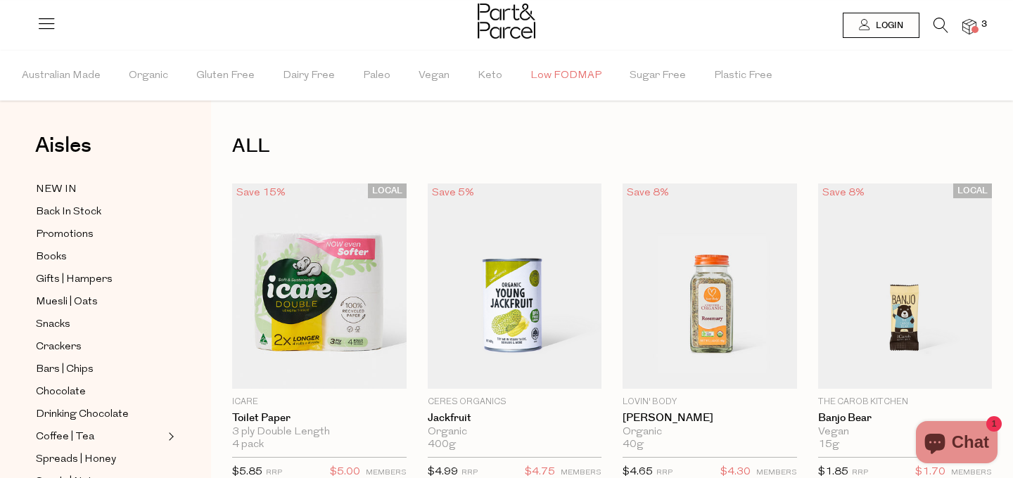
click at [543, 85] on span "Low FODMAP" at bounding box center [565, 75] width 71 height 49
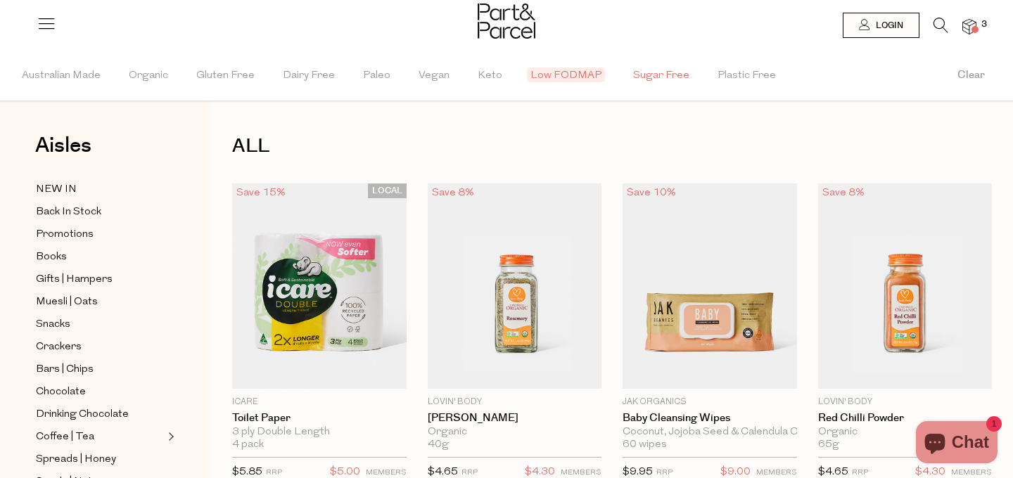
click at [633, 79] on span "Sugar Free" at bounding box center [661, 75] width 56 height 49
click at [164, 75] on span "Organic" at bounding box center [148, 75] width 39 height 49
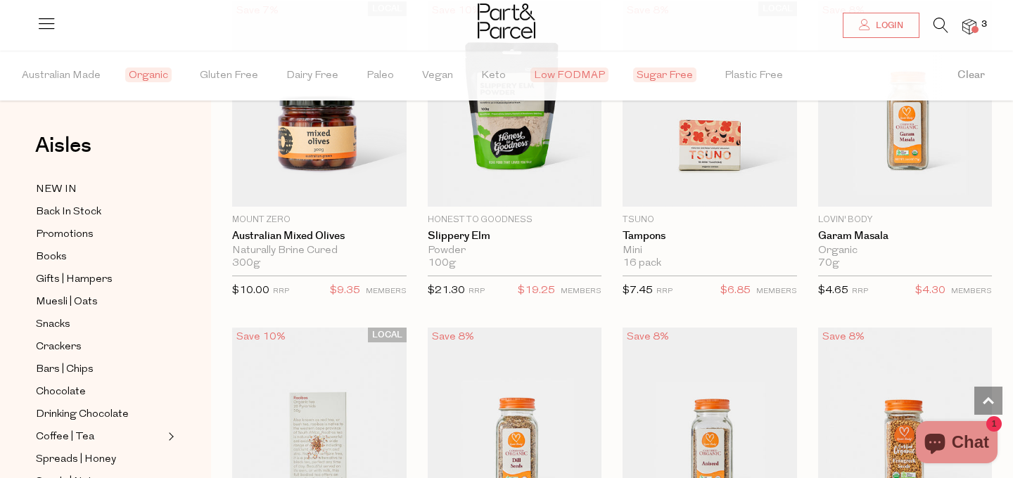
scroll to position [3024, 0]
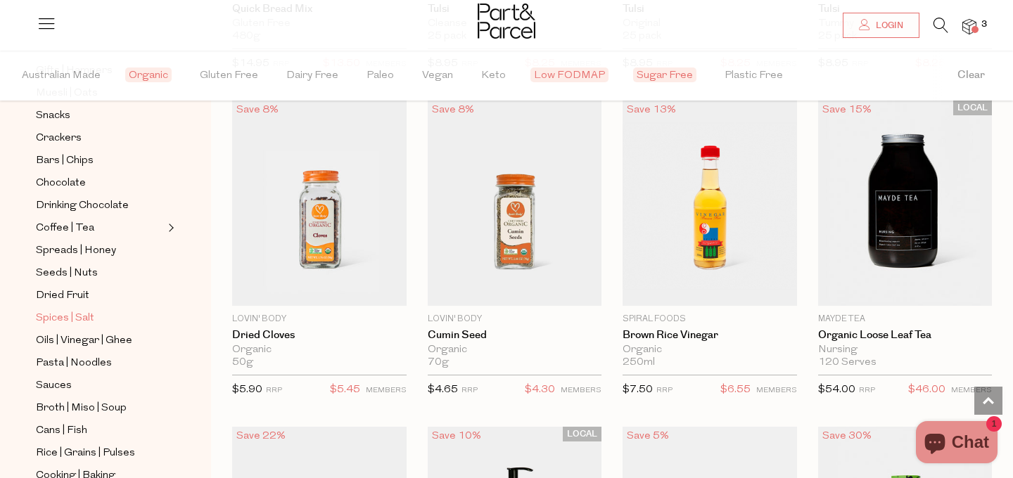
scroll to position [210, 0]
click at [74, 186] on span "Chocolate" at bounding box center [61, 182] width 50 height 17
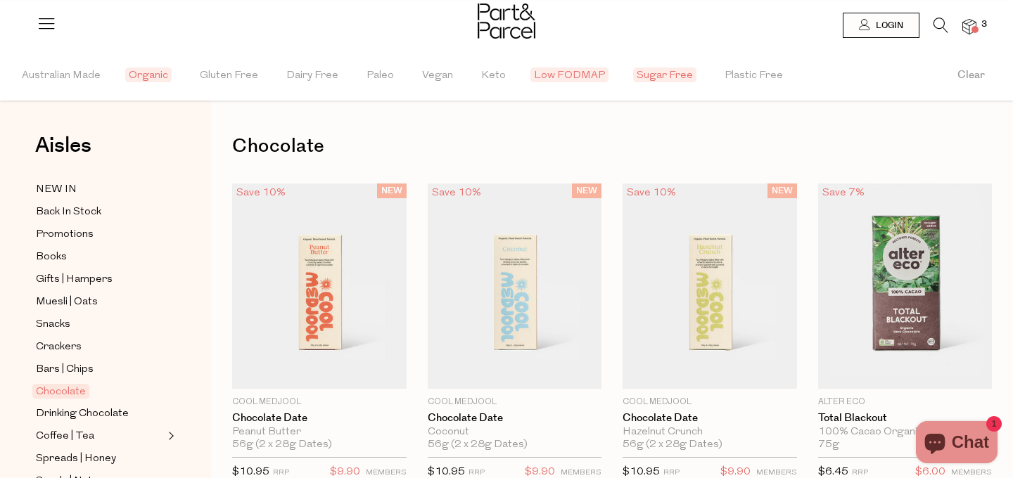
click at [568, 77] on span "Low FODMAP" at bounding box center [569, 75] width 78 height 15
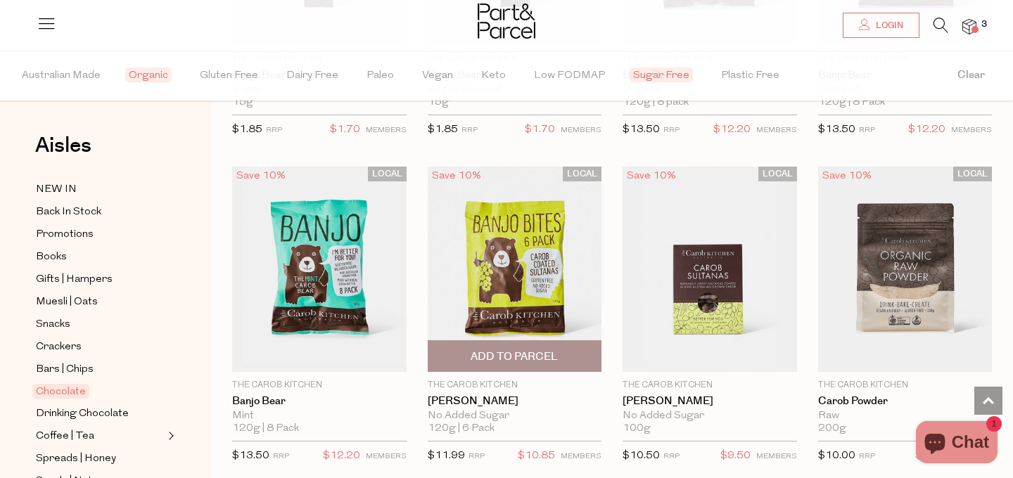
scroll to position [1318, 0]
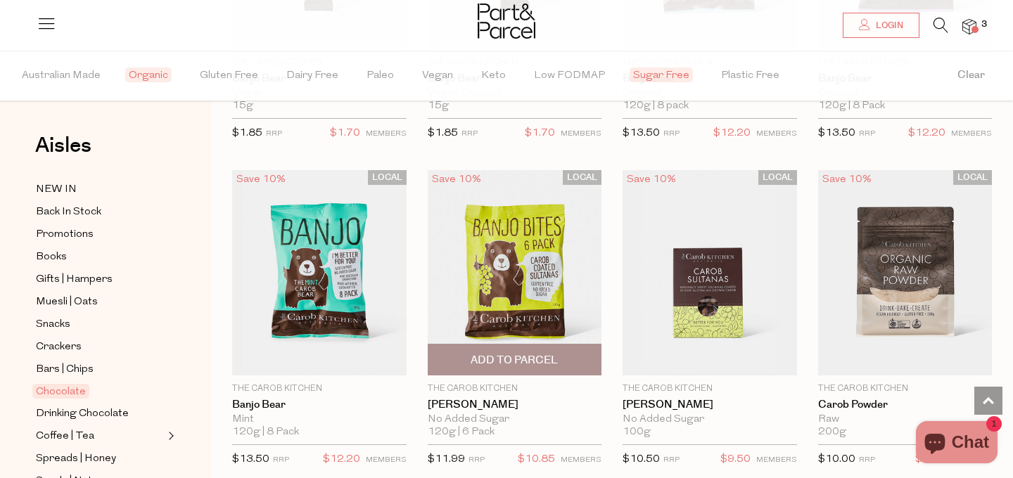
click at [540, 236] on img at bounding box center [515, 272] width 174 height 205
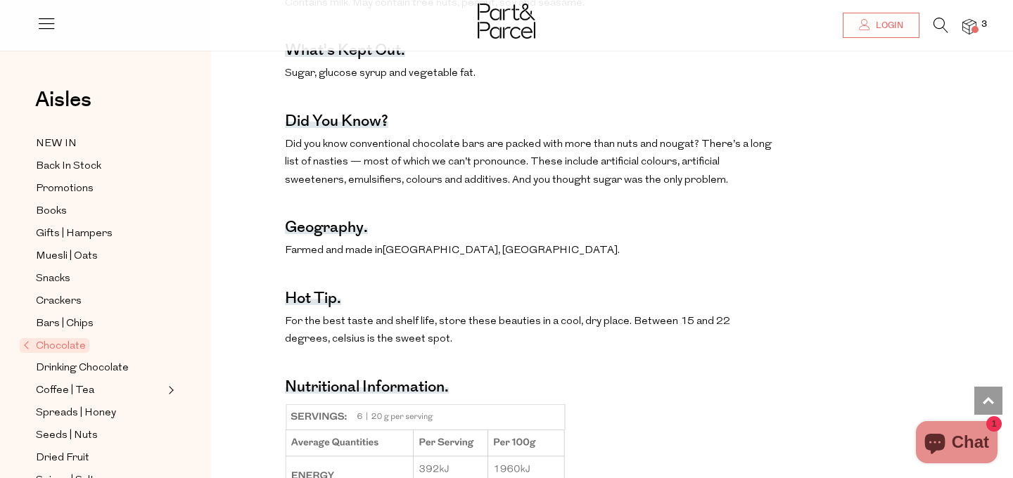
scroll to position [1022, 0]
